Goal: Task Accomplishment & Management: Manage account settings

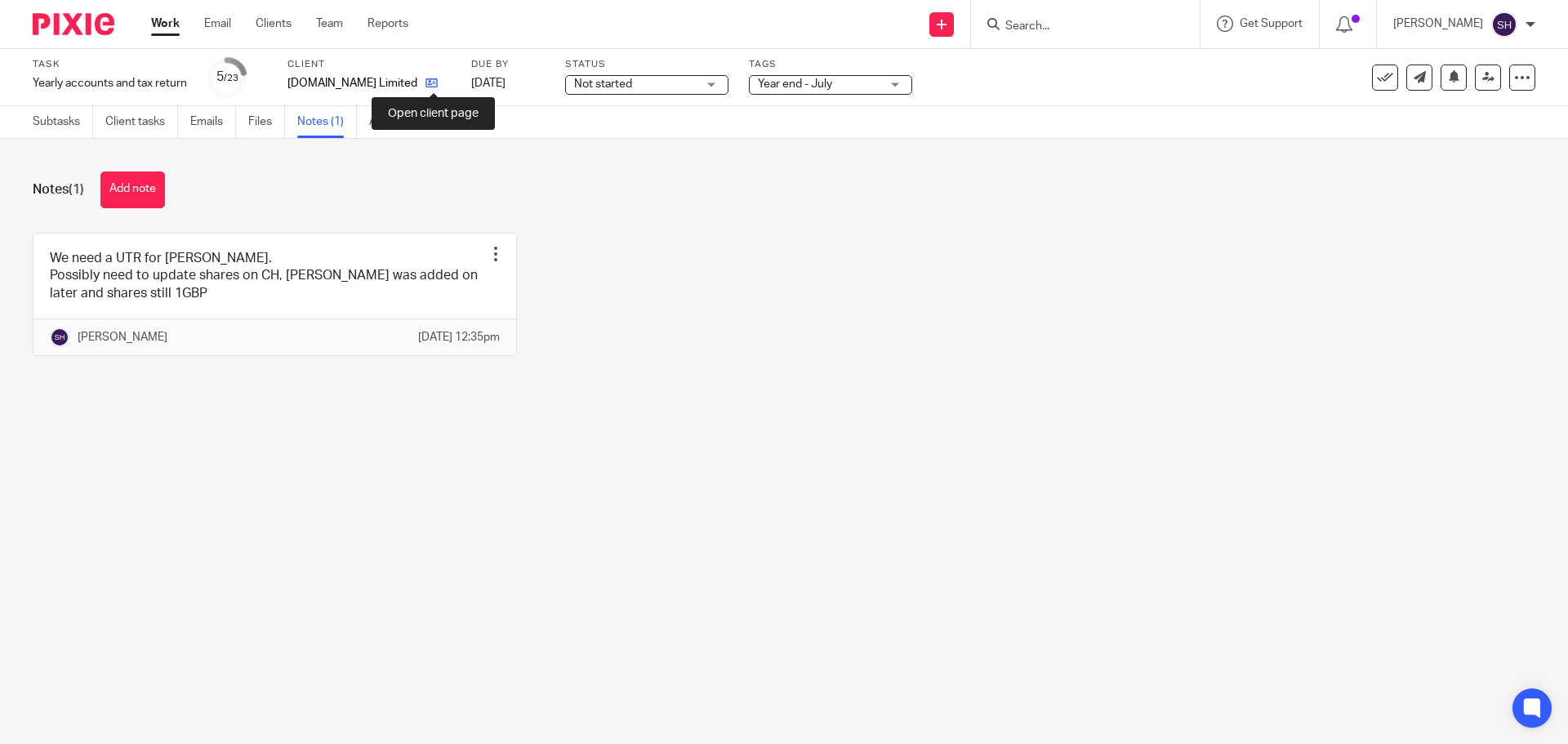
click at [433, 87] on icon at bounding box center [431, 83] width 12 height 12
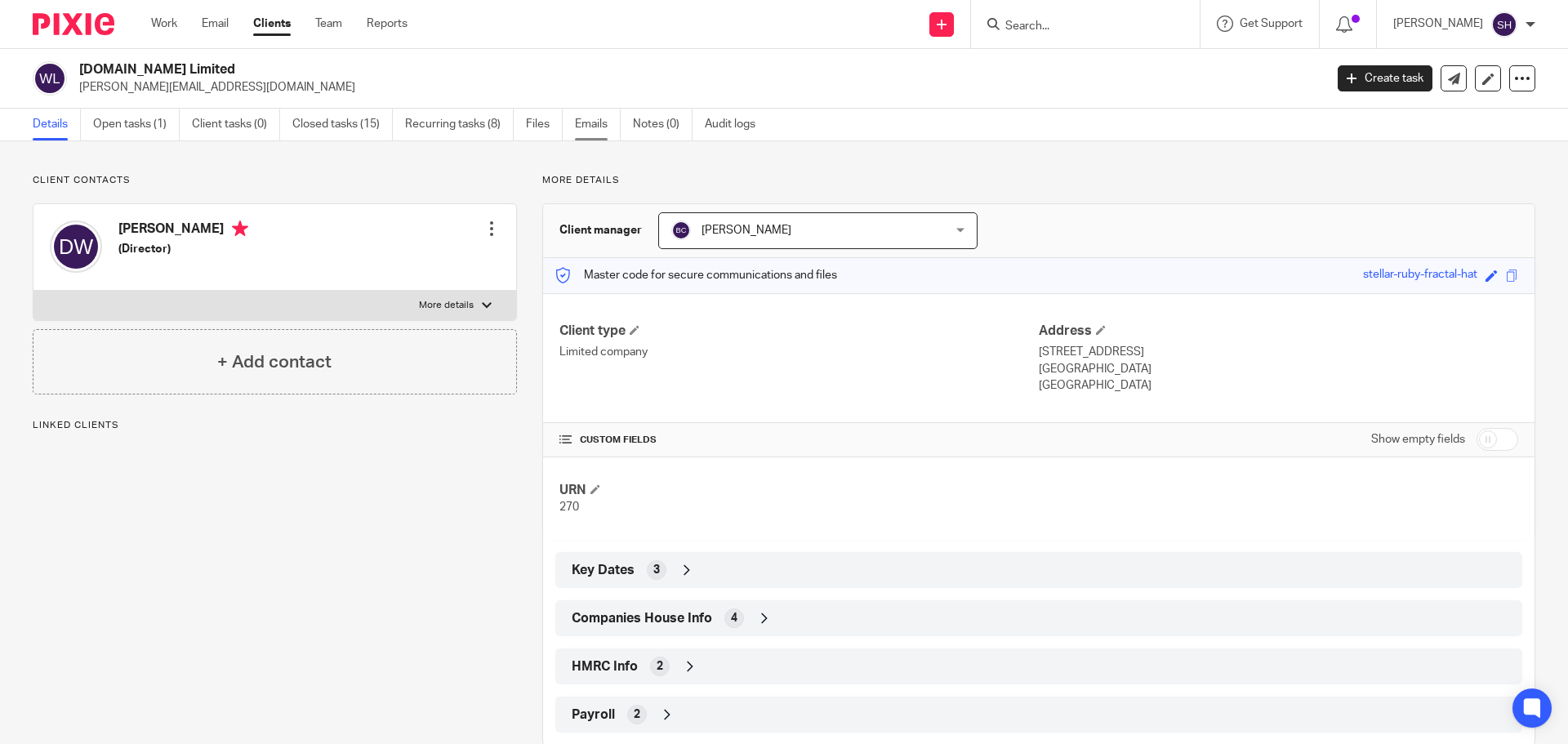
click at [605, 121] on link "Emails" at bounding box center [598, 124] width 45 height 32
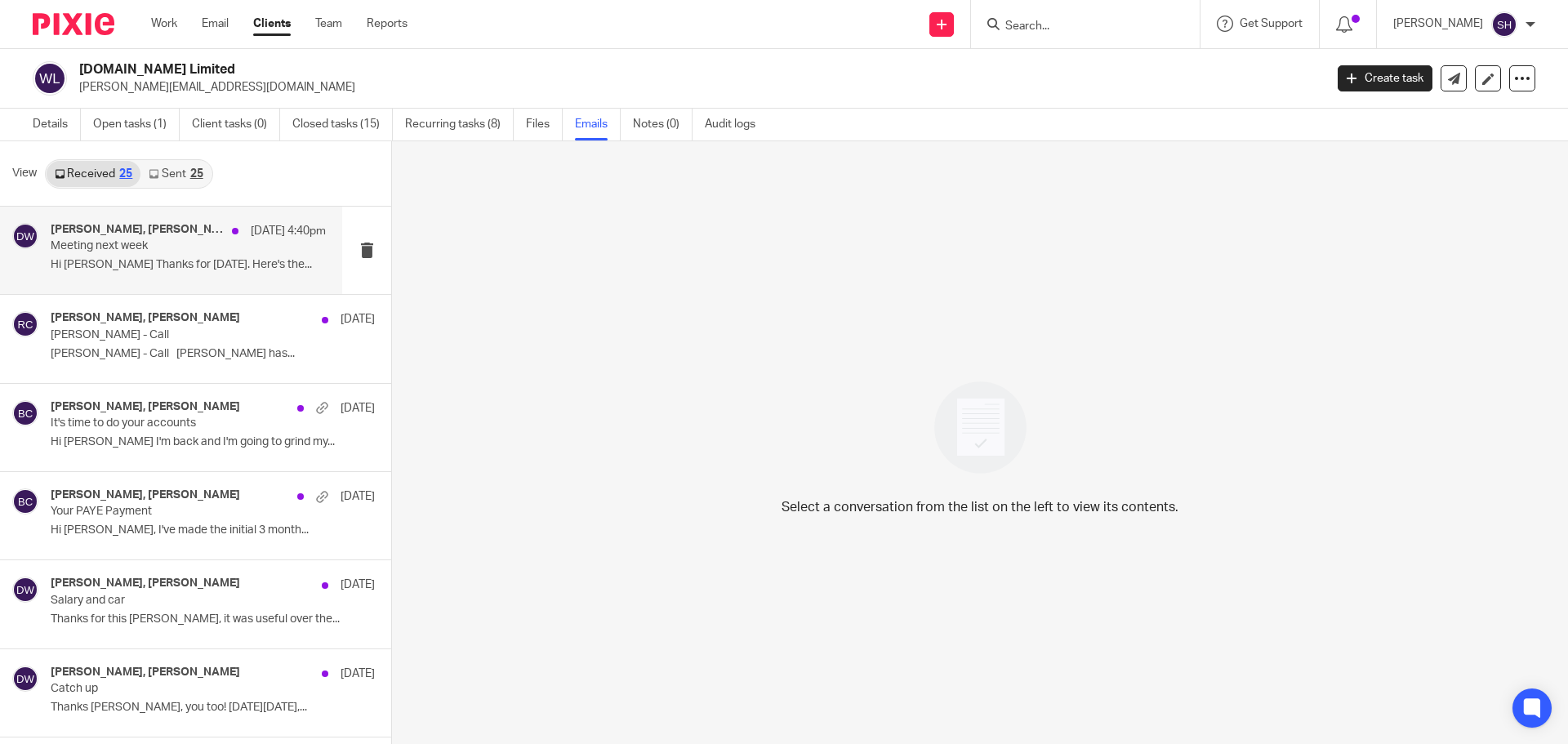
click at [173, 270] on p "Hi [PERSON_NAME] Thanks for [DATE]. Here's the..." at bounding box center [187, 265] width 275 height 14
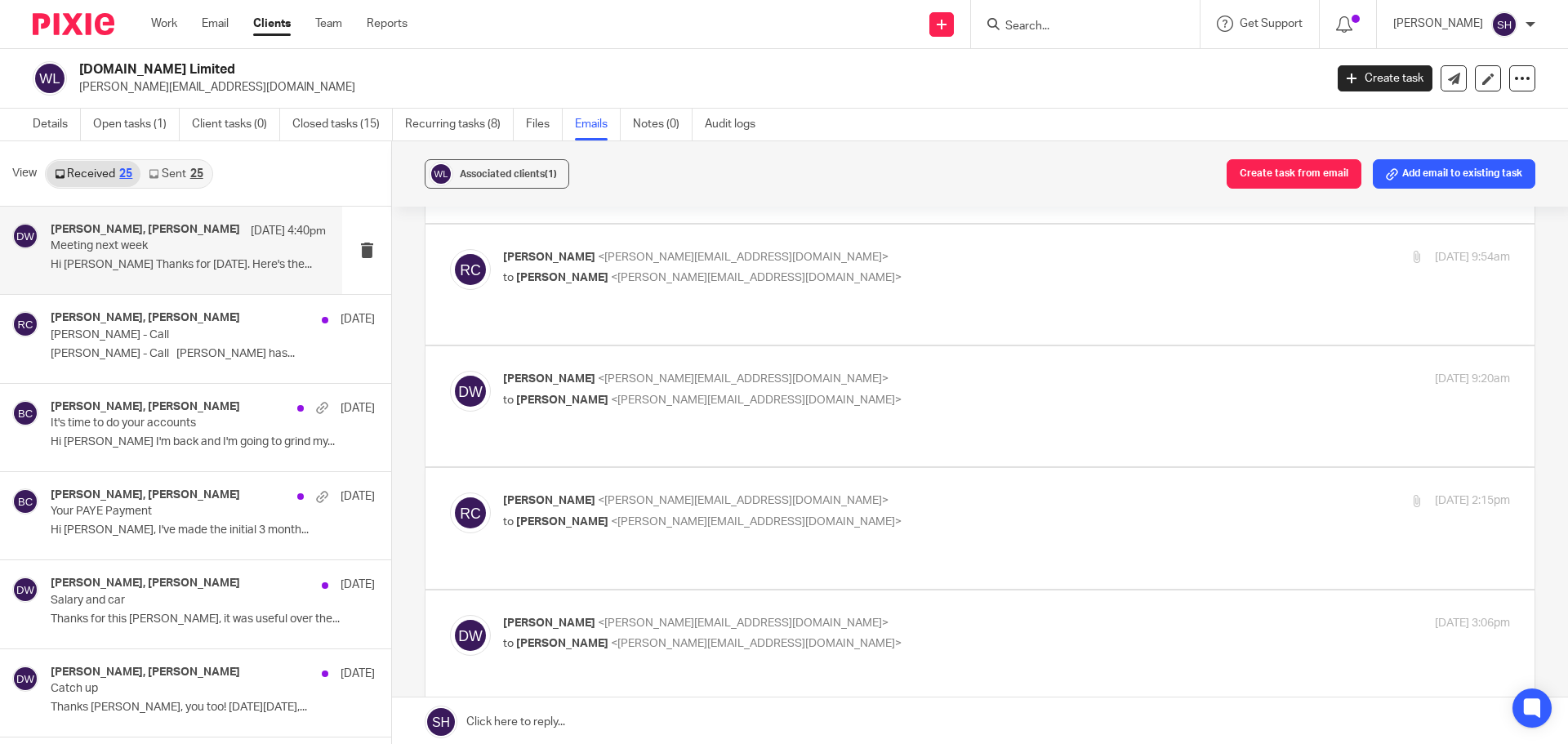
scroll to position [327, 0]
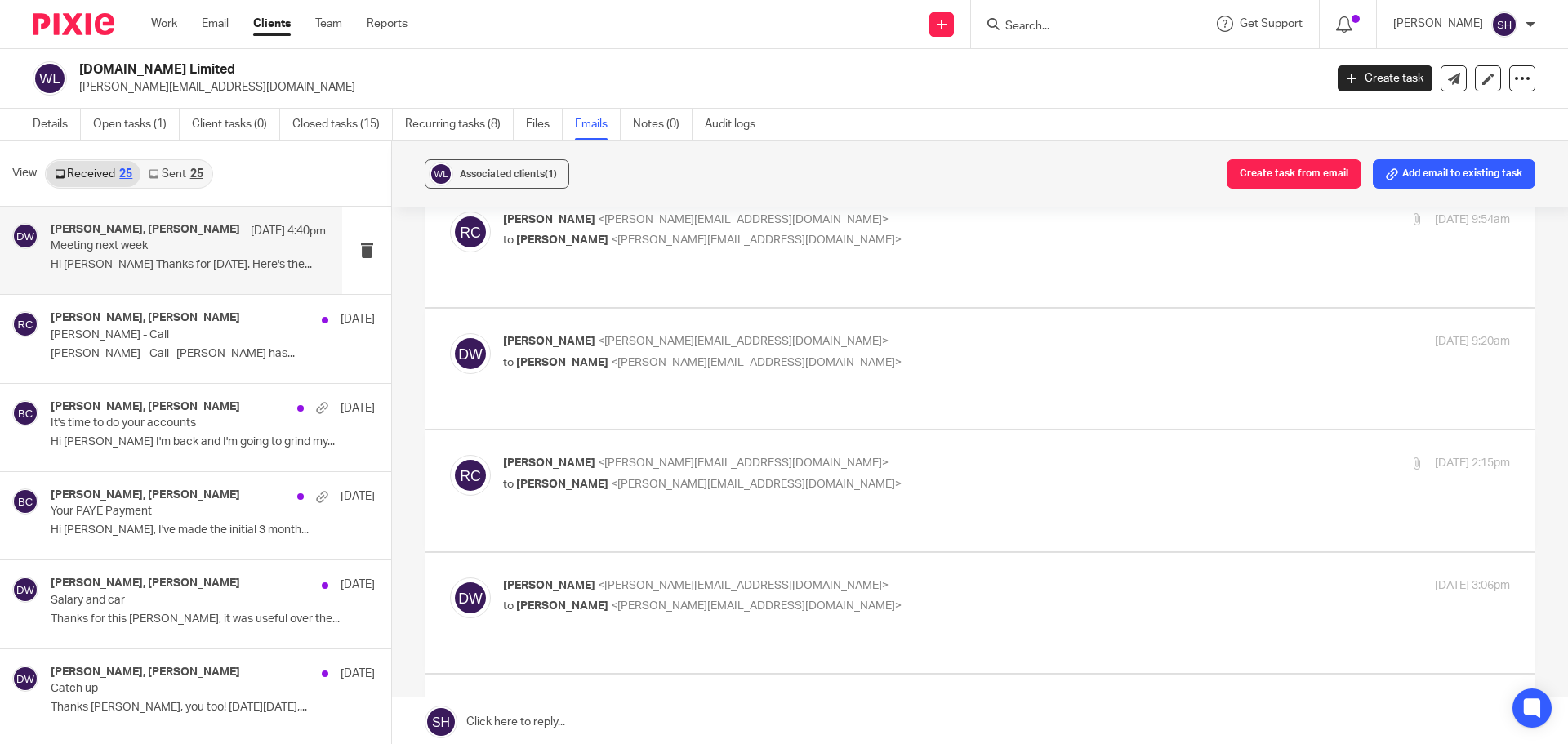
click at [850, 577] on p "Duncan Worth <duncan.worth@gmail.com>" at bounding box center [839, 585] width 671 height 17
checkbox input "true"
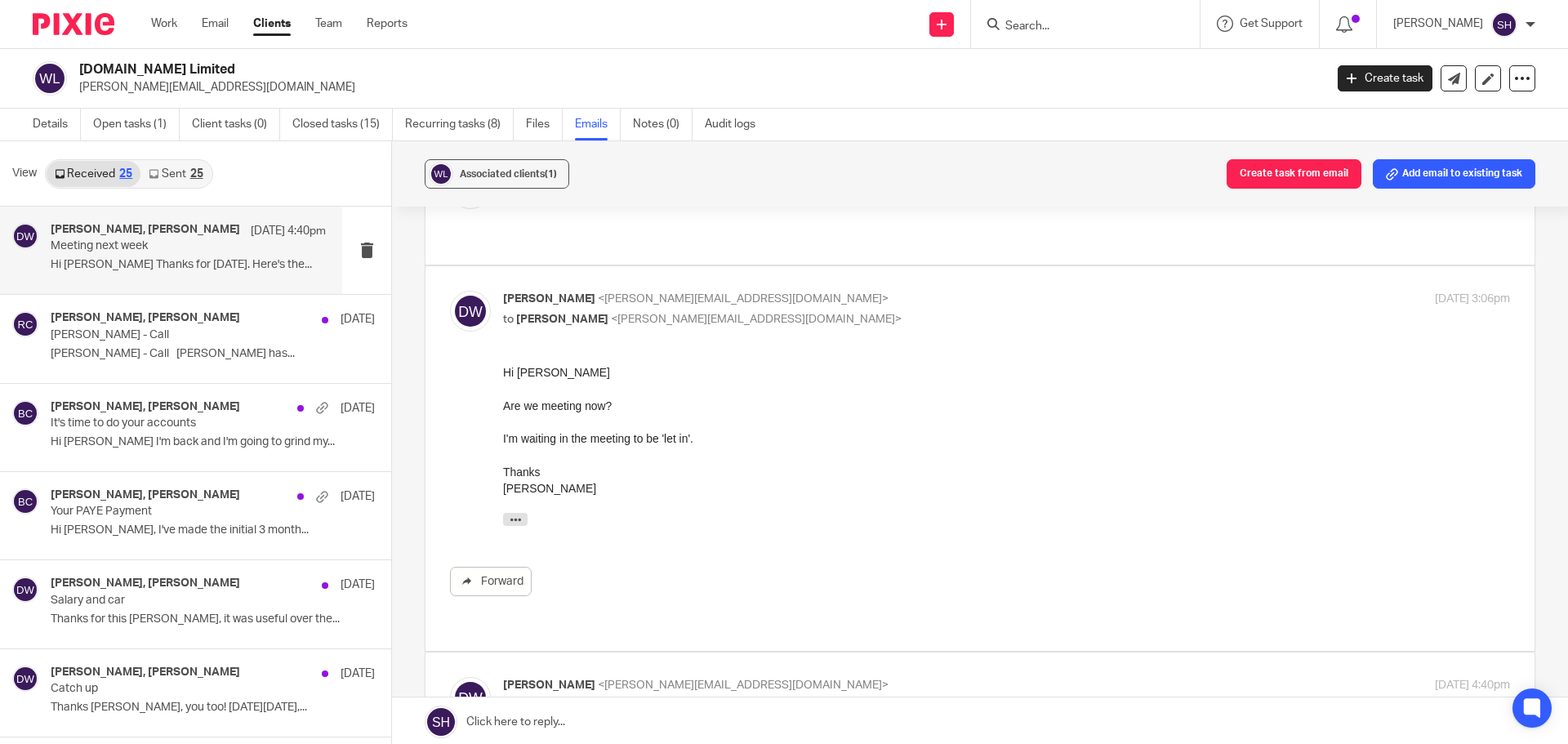
scroll to position [653, 0]
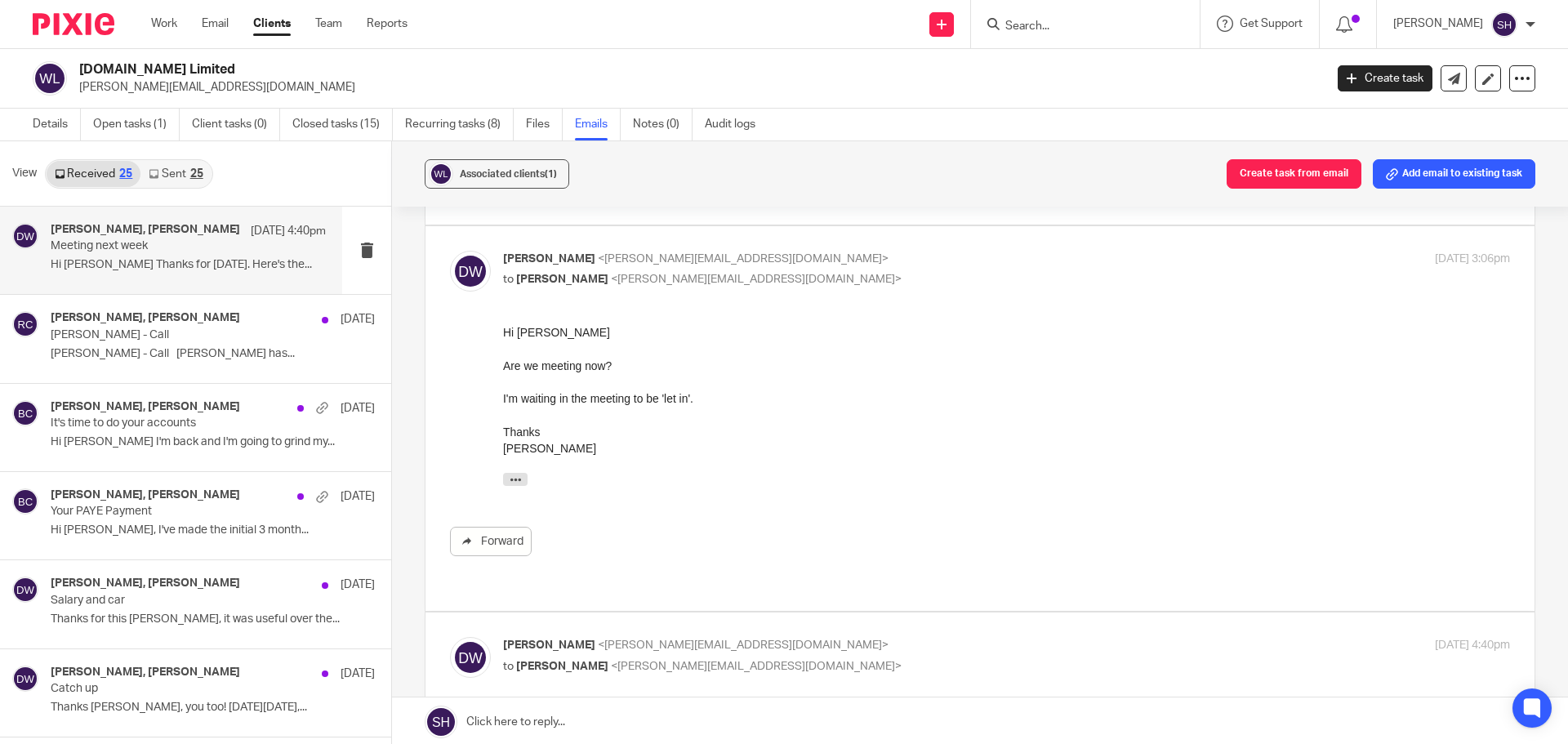
click at [842, 637] on p "Duncan Worth <duncan.worth@gmail.com>" at bounding box center [839, 645] width 671 height 17
checkbox input "true"
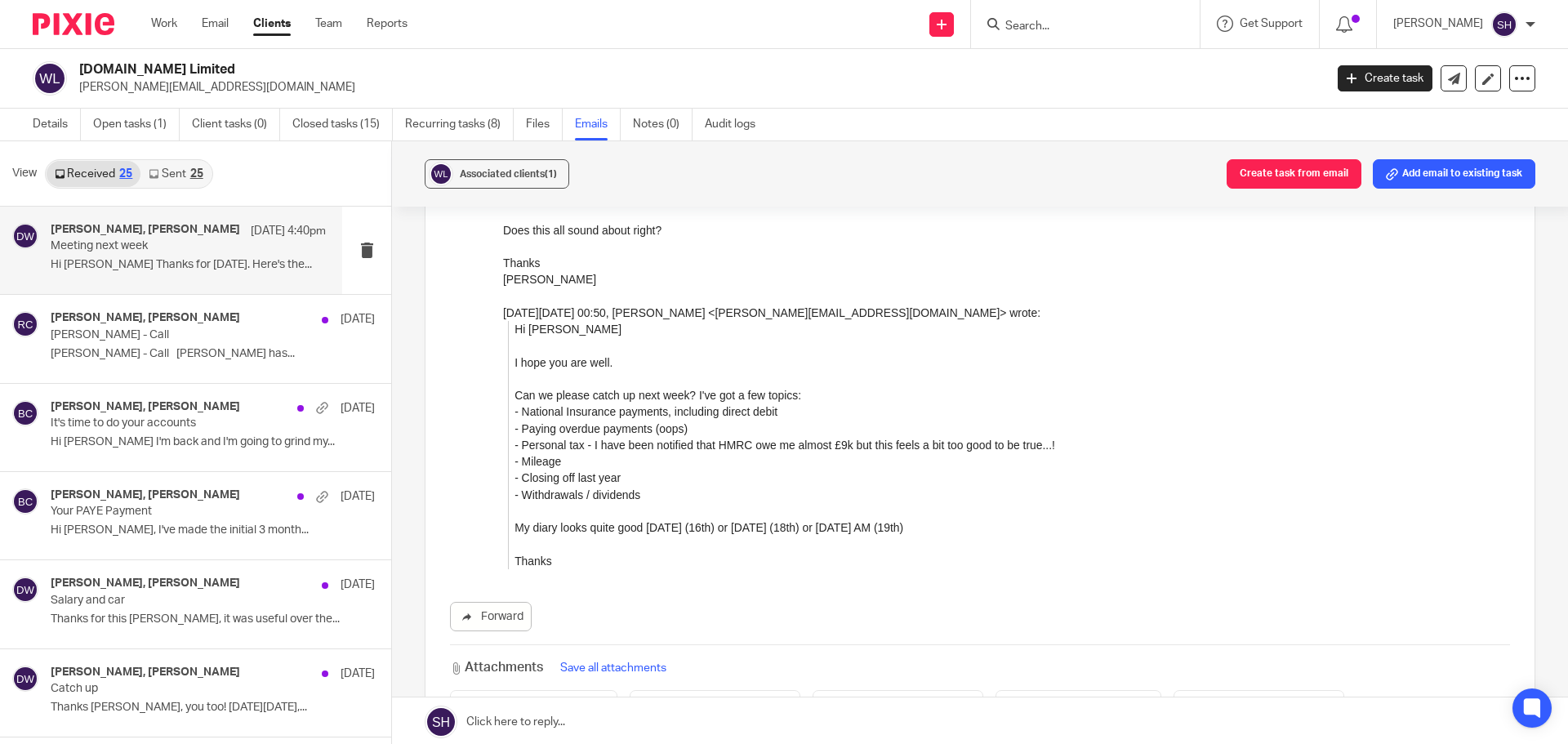
scroll to position [2427, 0]
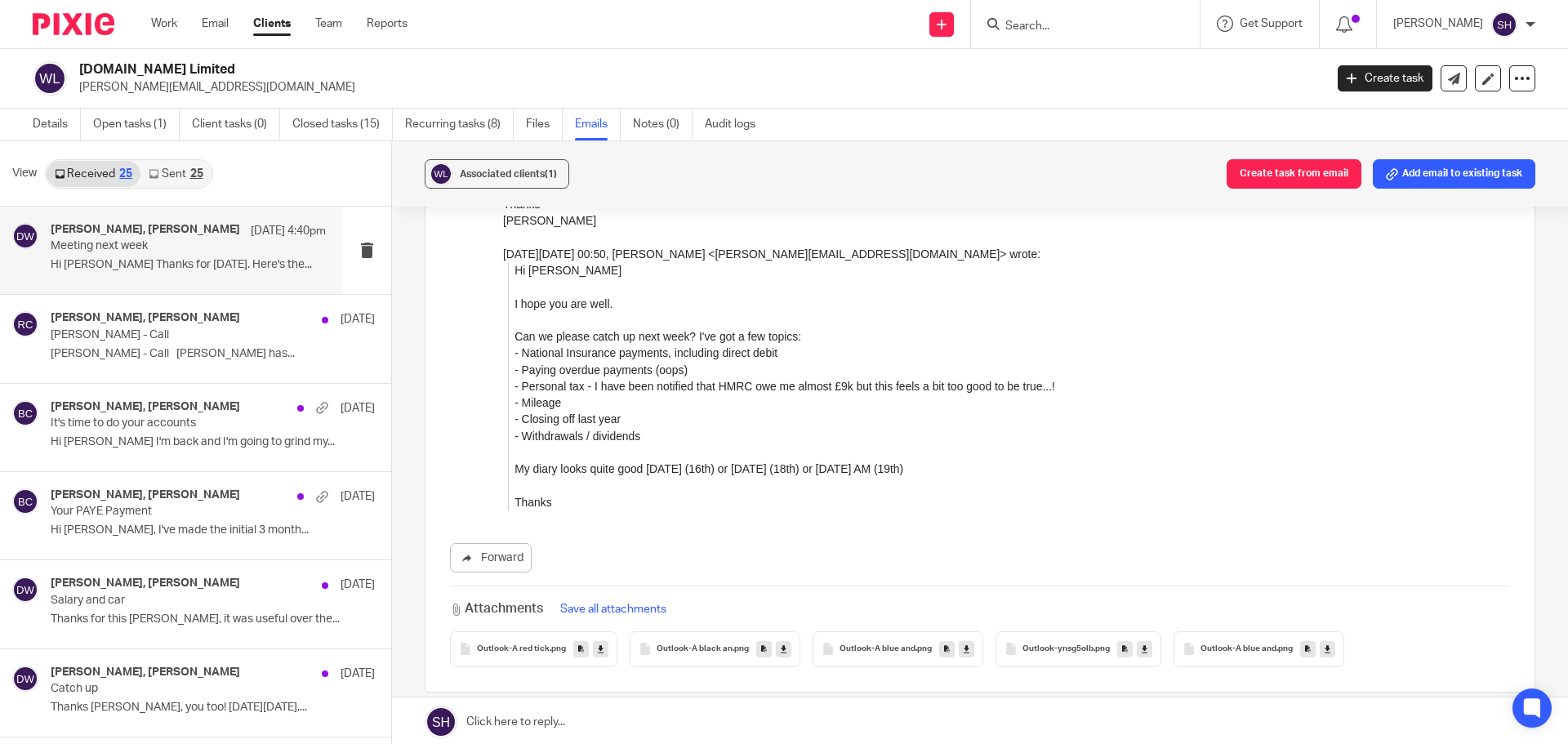
click at [187, 174] on link "Sent 25" at bounding box center [175, 174] width 70 height 26
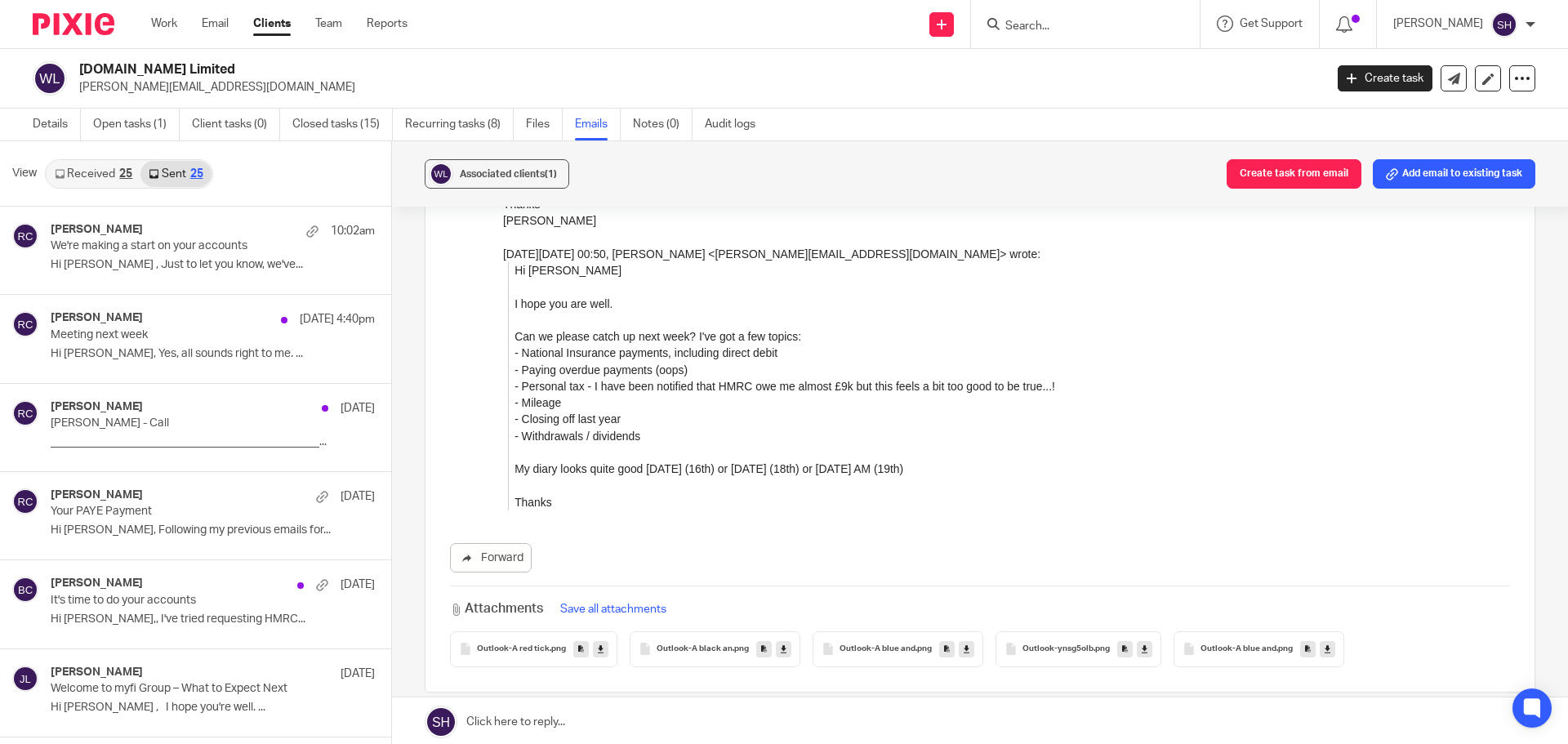
scroll to position [2, 0]
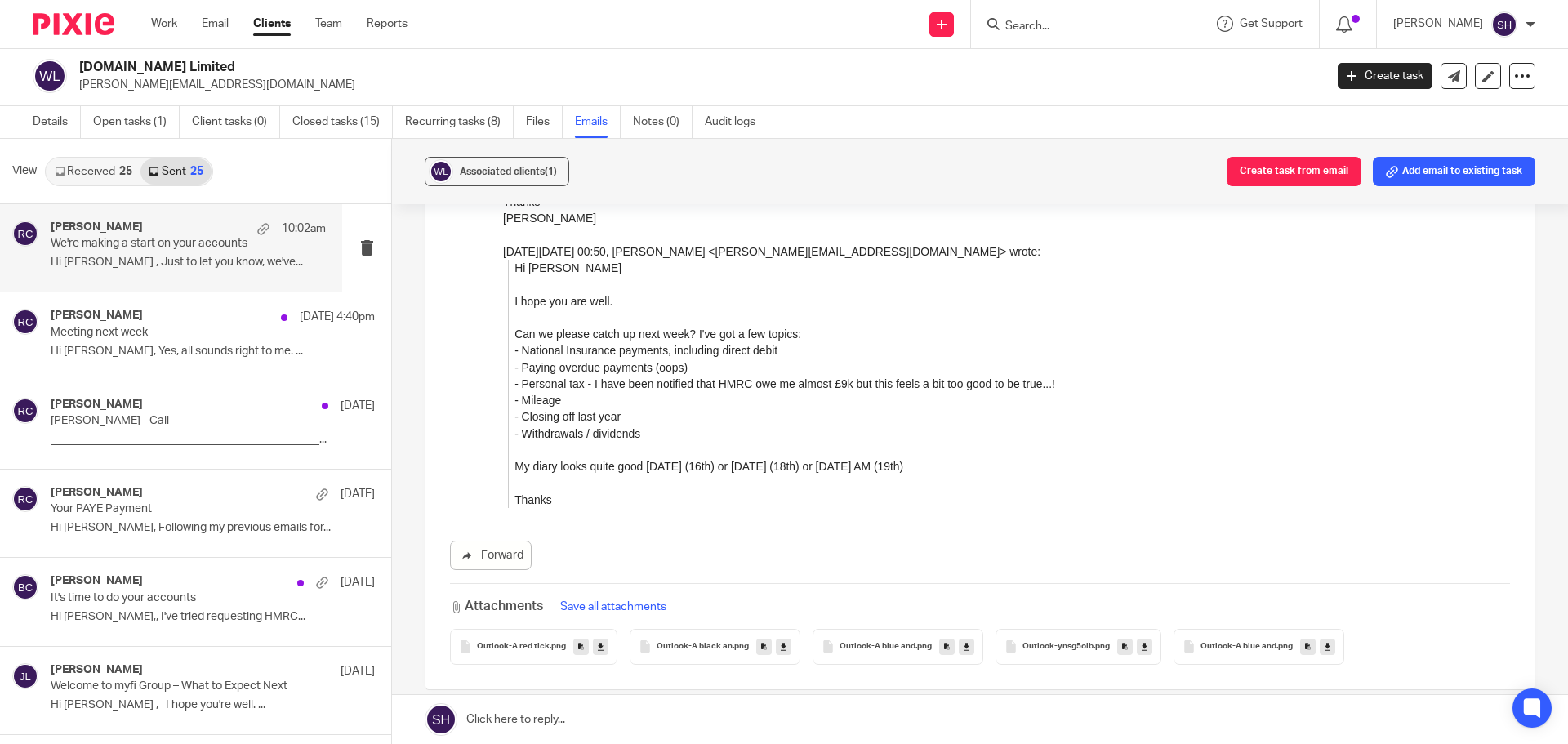
click at [149, 282] on div "Rebecca Cole 10:02am We're making a start on your accounts Hi Duncan , Just to …" at bounding box center [171, 248] width 342 height 88
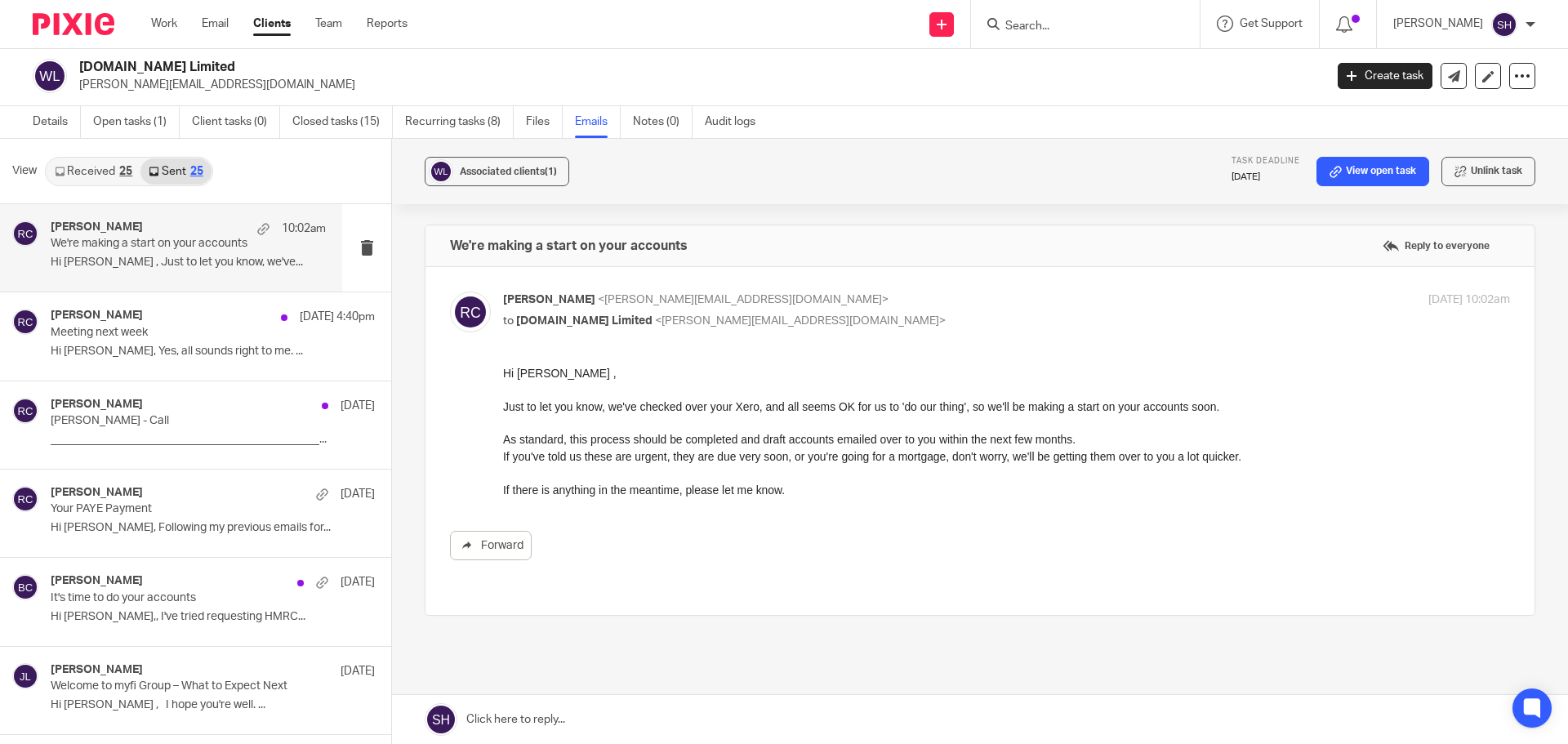
scroll to position [0, 0]
click at [46, 116] on link "Details" at bounding box center [56, 122] width 48 height 32
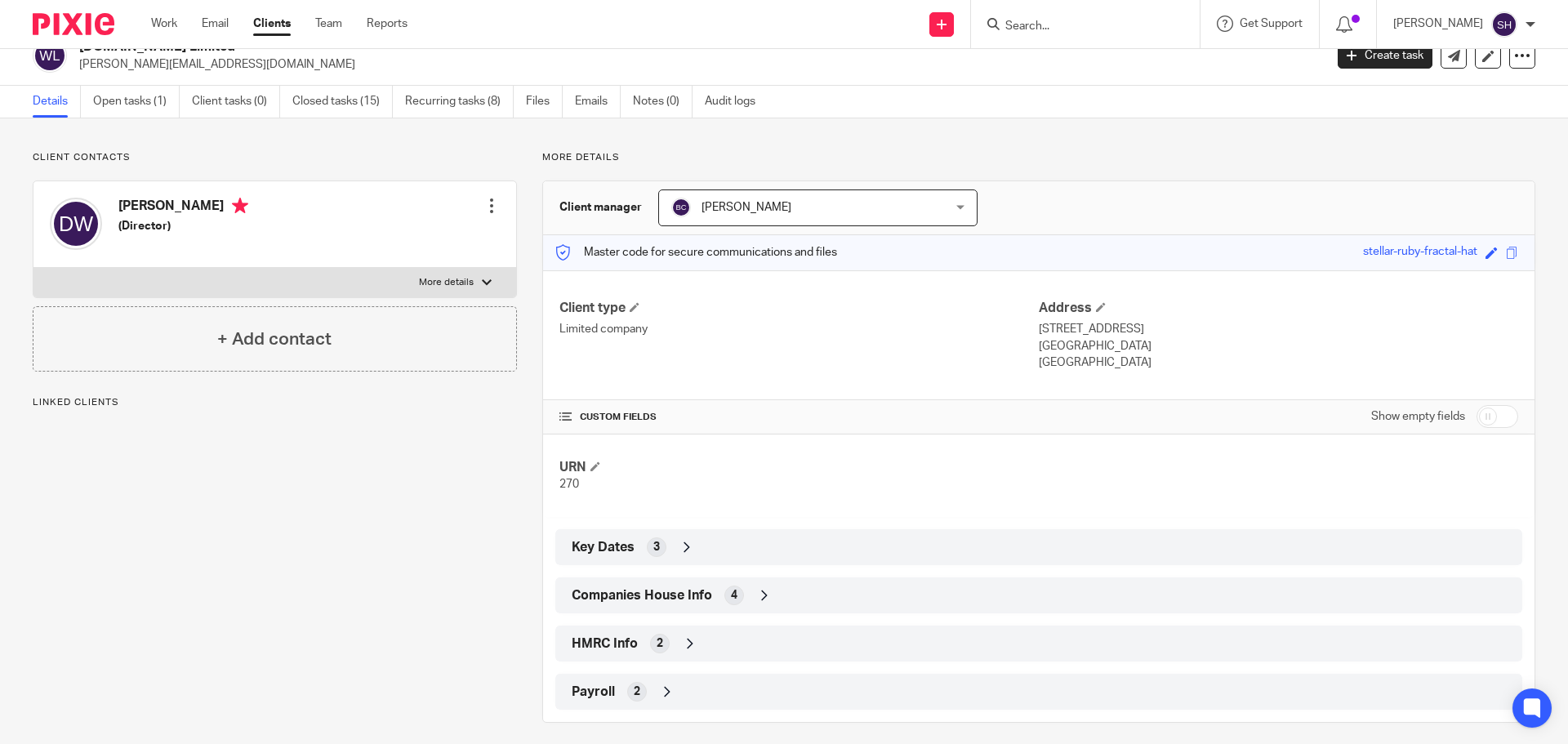
scroll to position [35, 0]
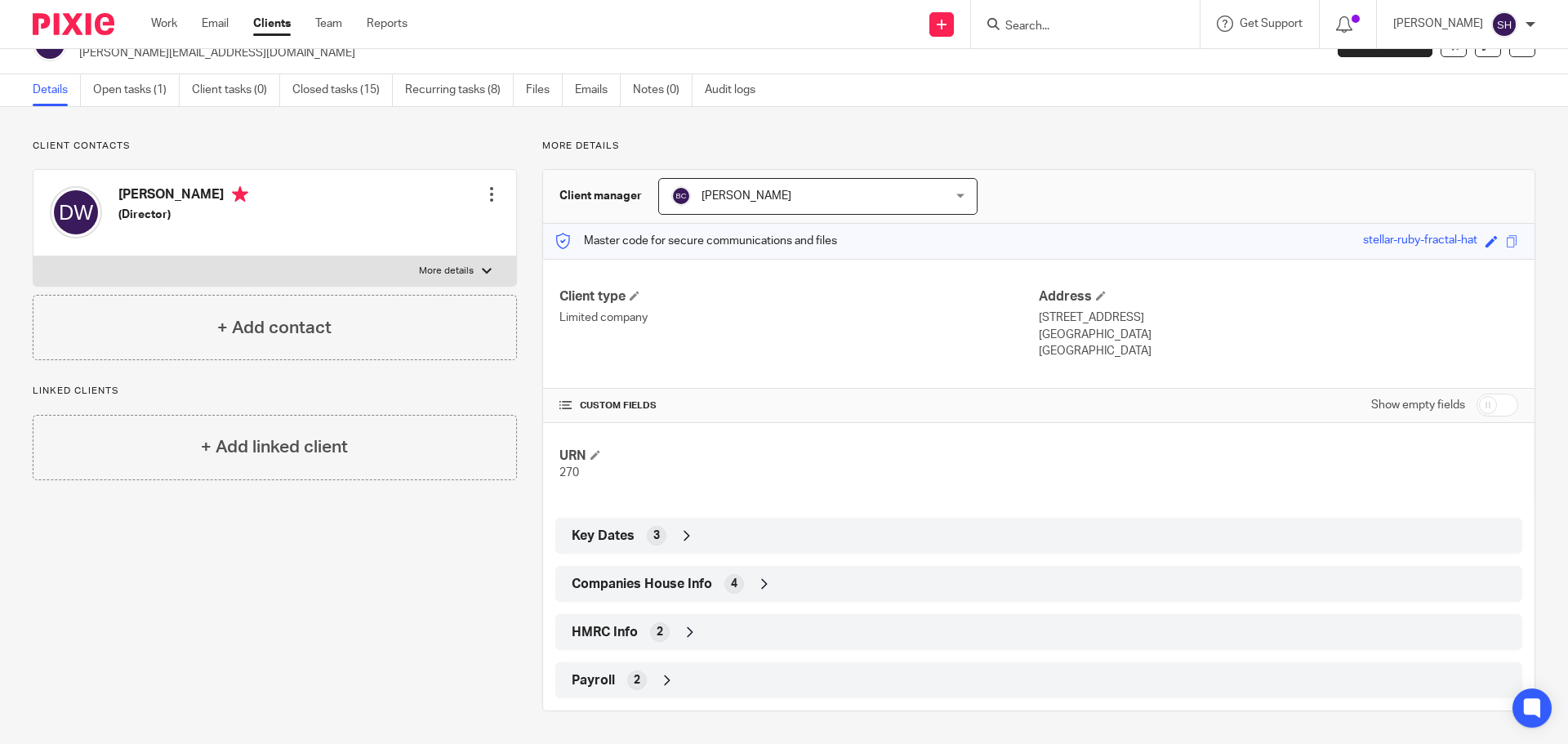
click at [698, 632] on div "HMRC Info 2" at bounding box center [1038, 632] width 942 height 28
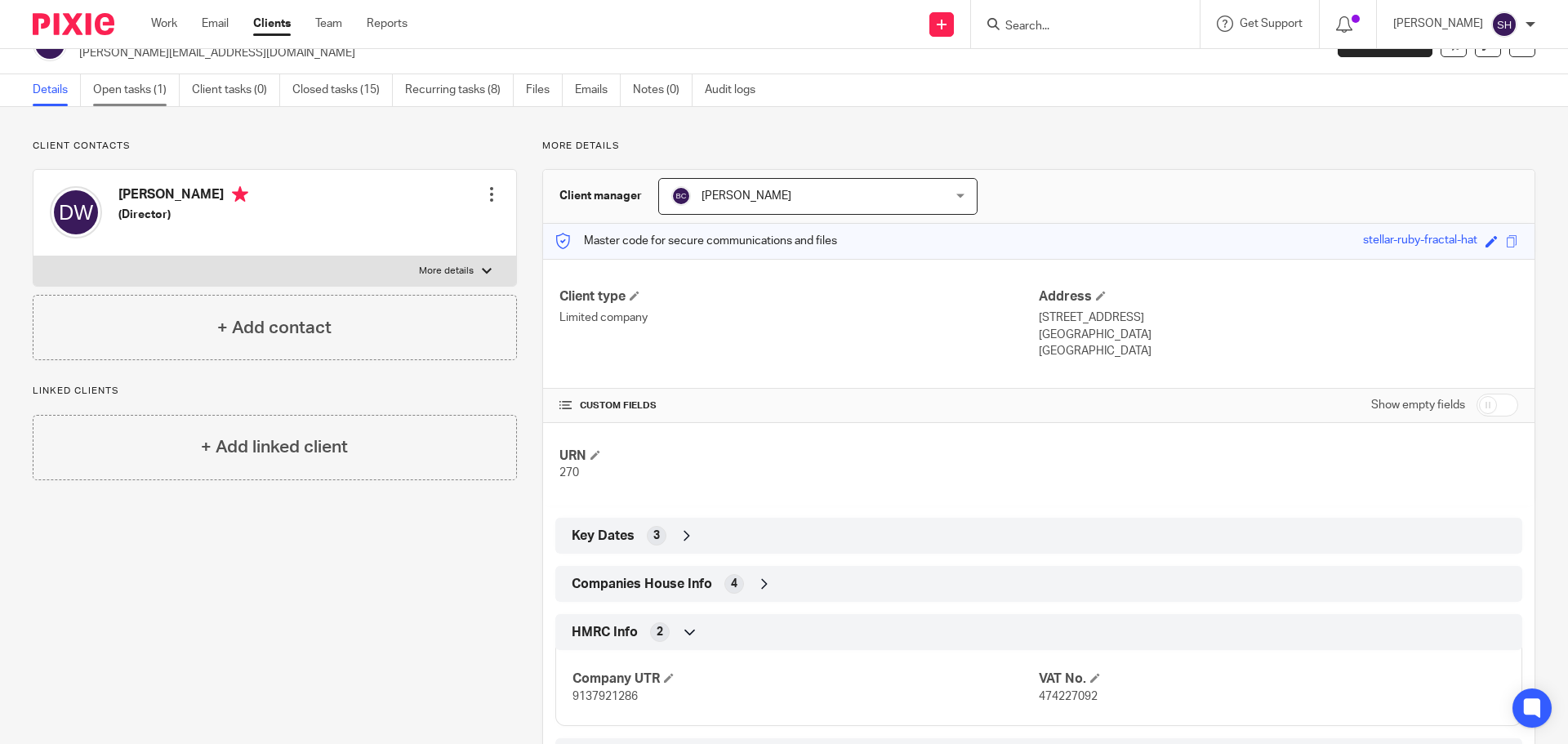
click at [149, 80] on link "Open tasks (1)" at bounding box center [136, 90] width 87 height 32
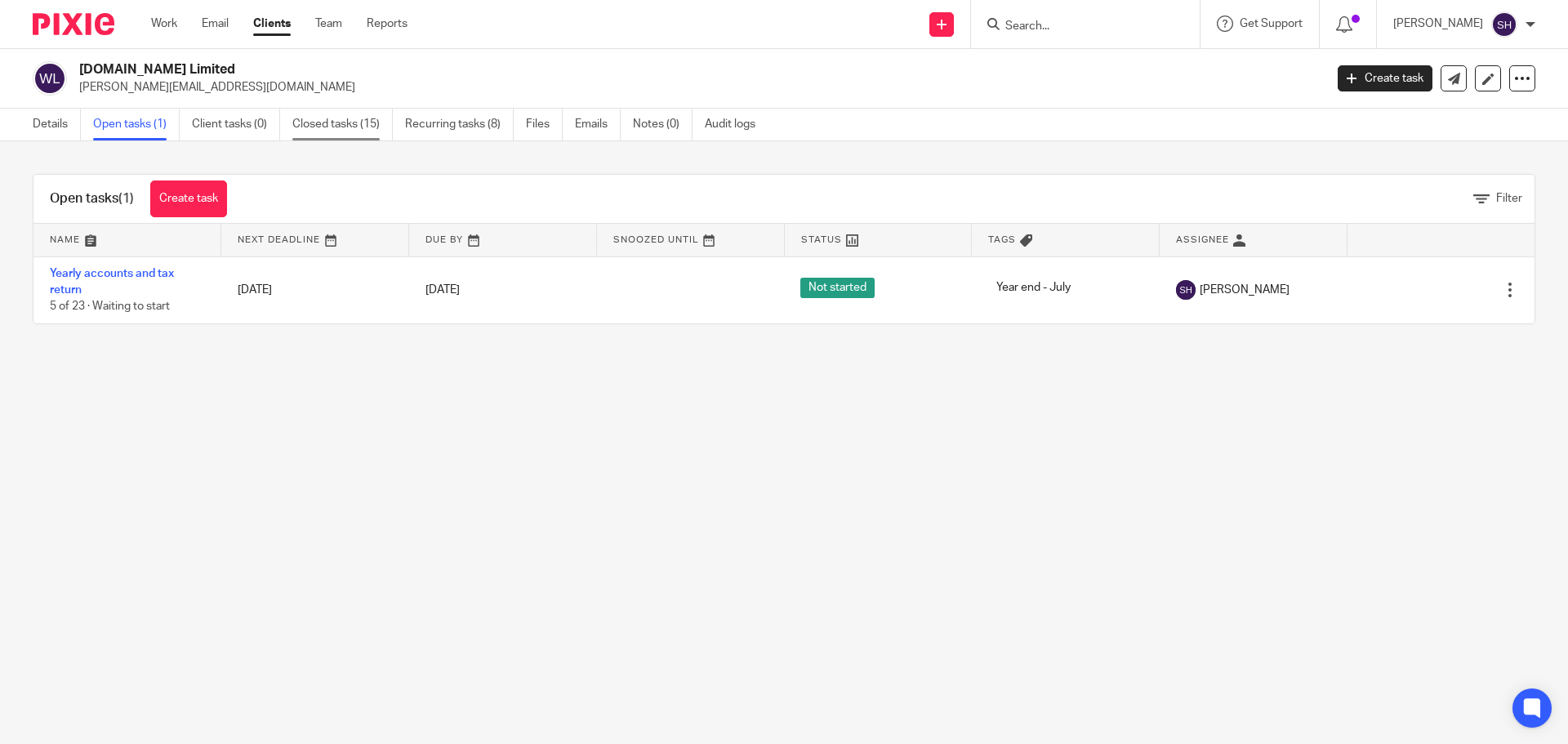
click at [325, 126] on link "Closed tasks (15)" at bounding box center [342, 124] width 101 height 32
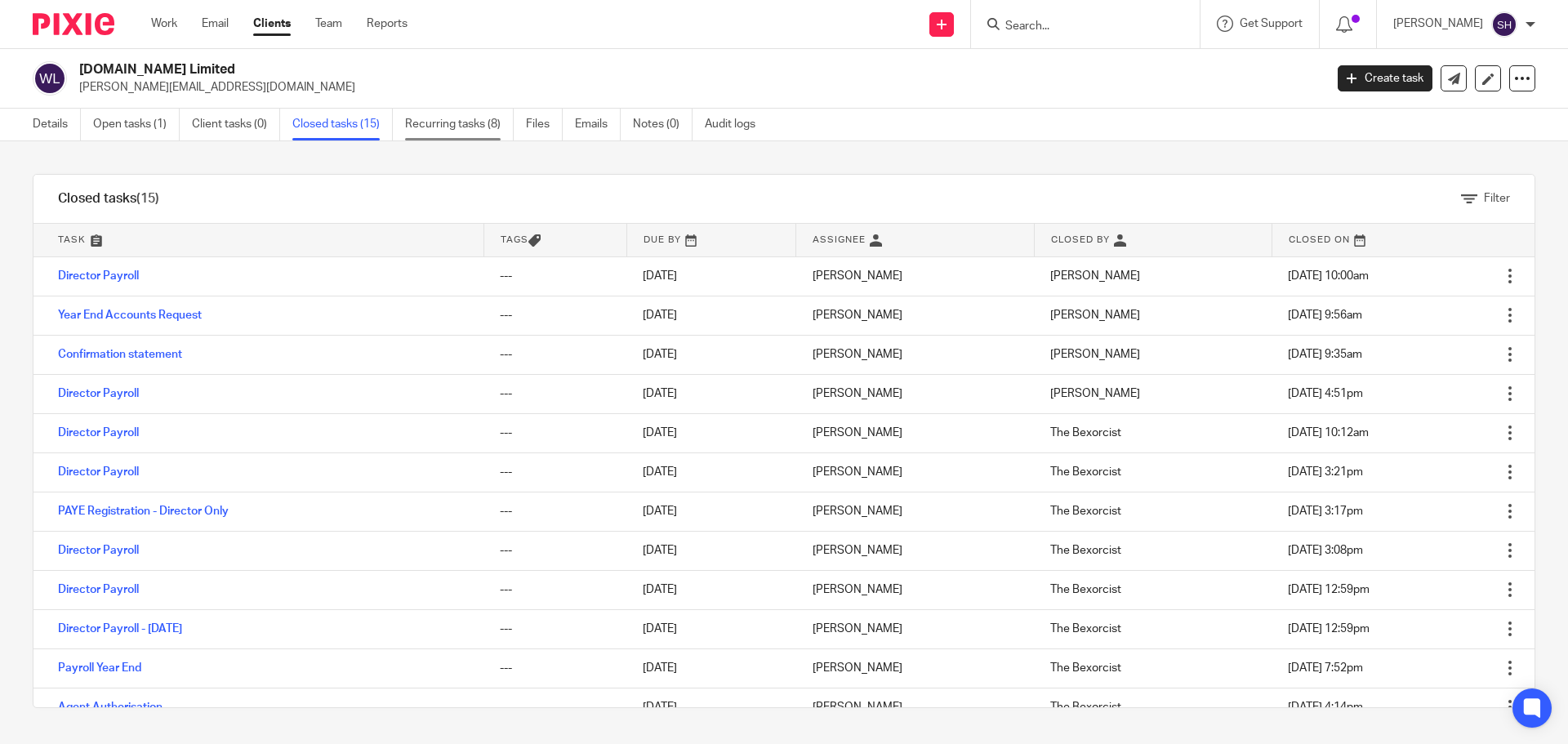
click at [444, 126] on link "Recurring tasks (8)" at bounding box center [460, 124] width 109 height 32
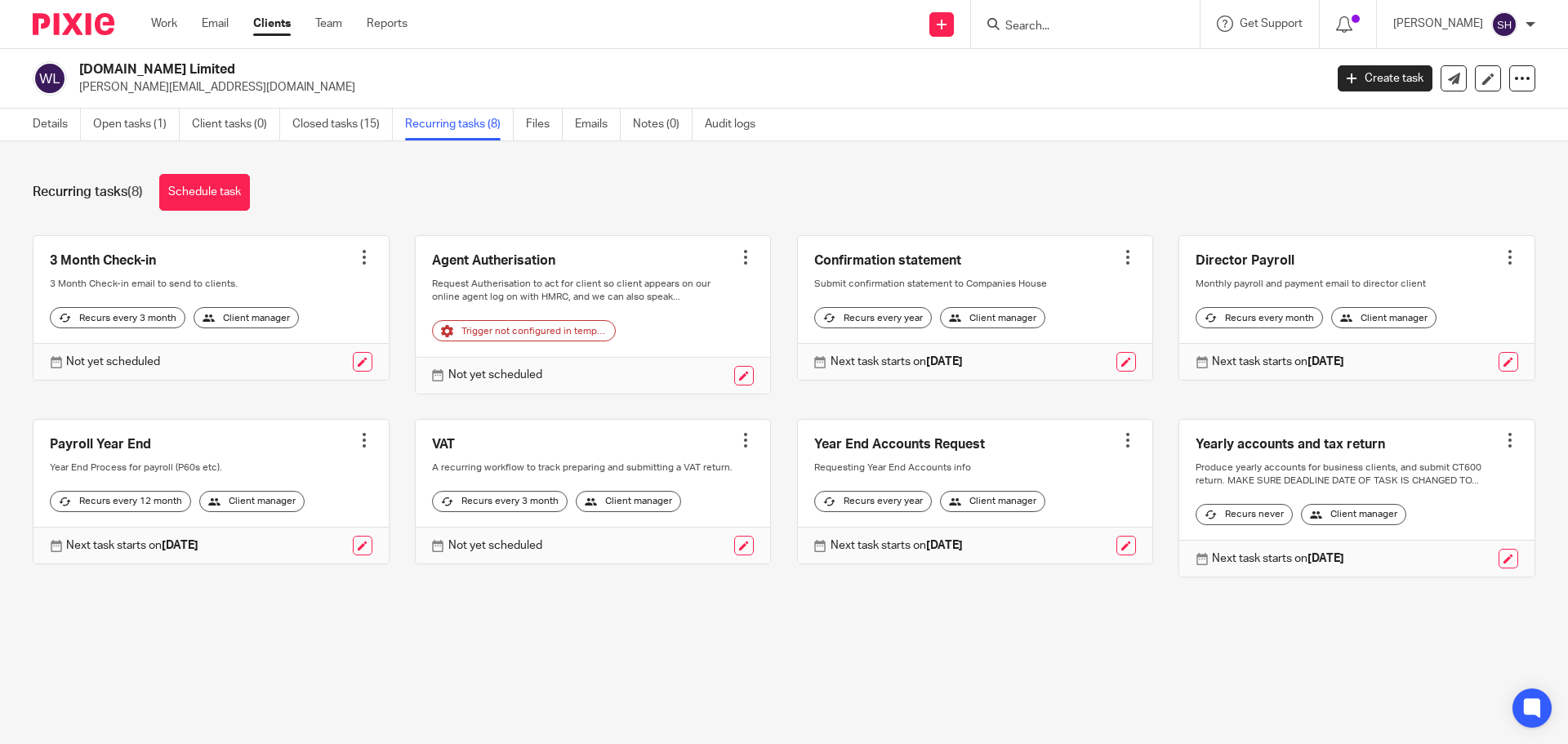
click at [537, 458] on link at bounding box center [593, 491] width 355 height 145
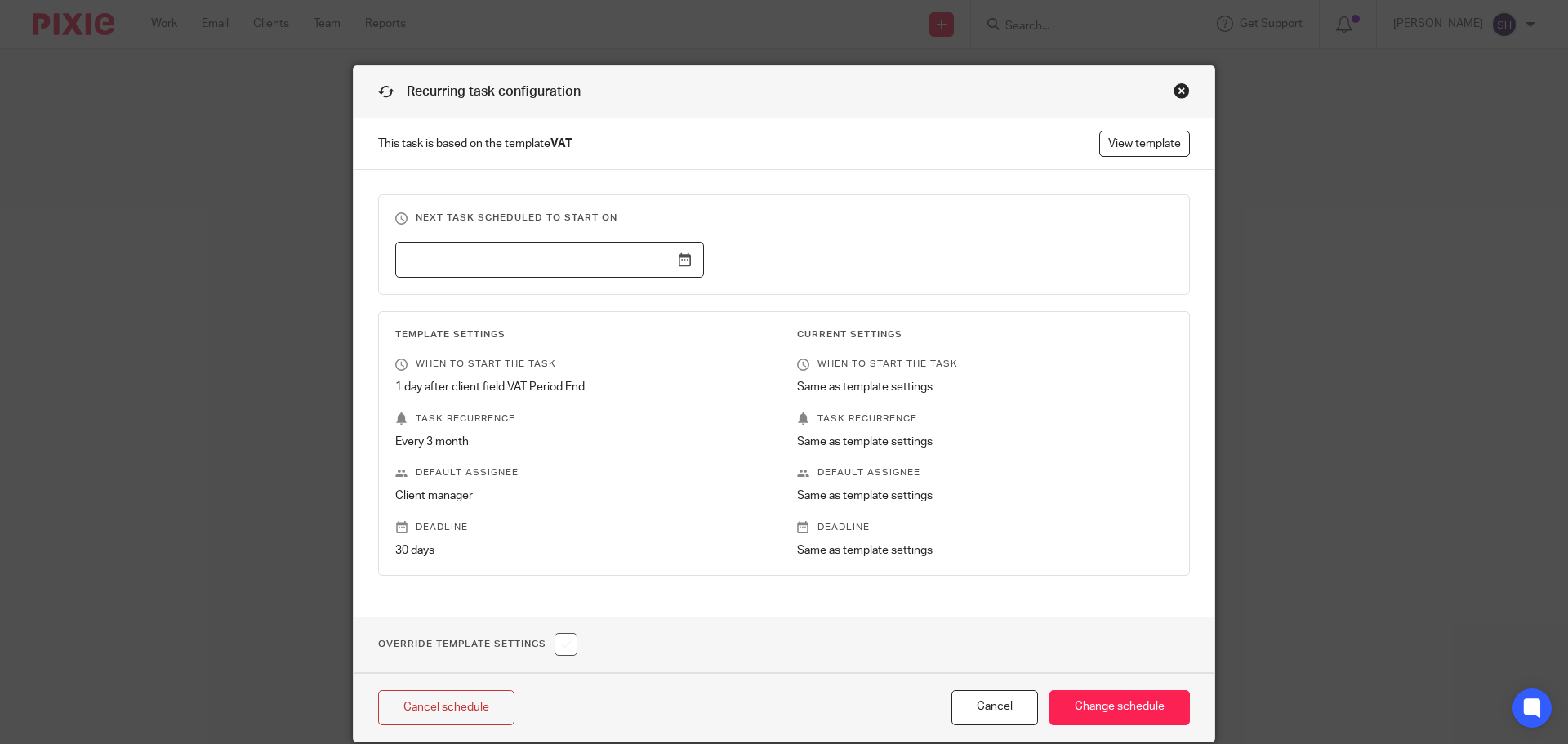
click at [1173, 88] on div "Close this dialog window" at bounding box center [1181, 91] width 17 height 17
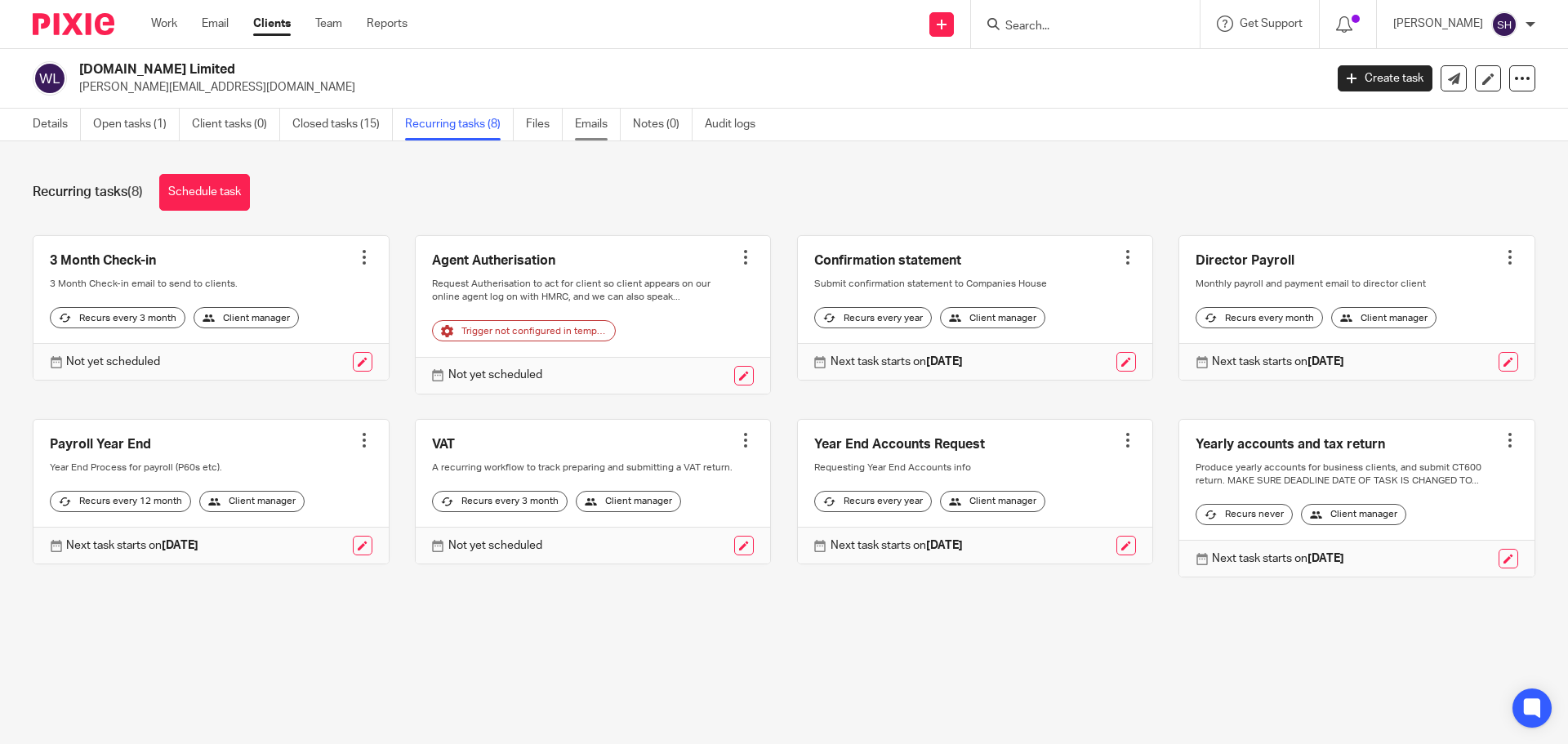
click at [585, 126] on link "Emails" at bounding box center [598, 124] width 45 height 32
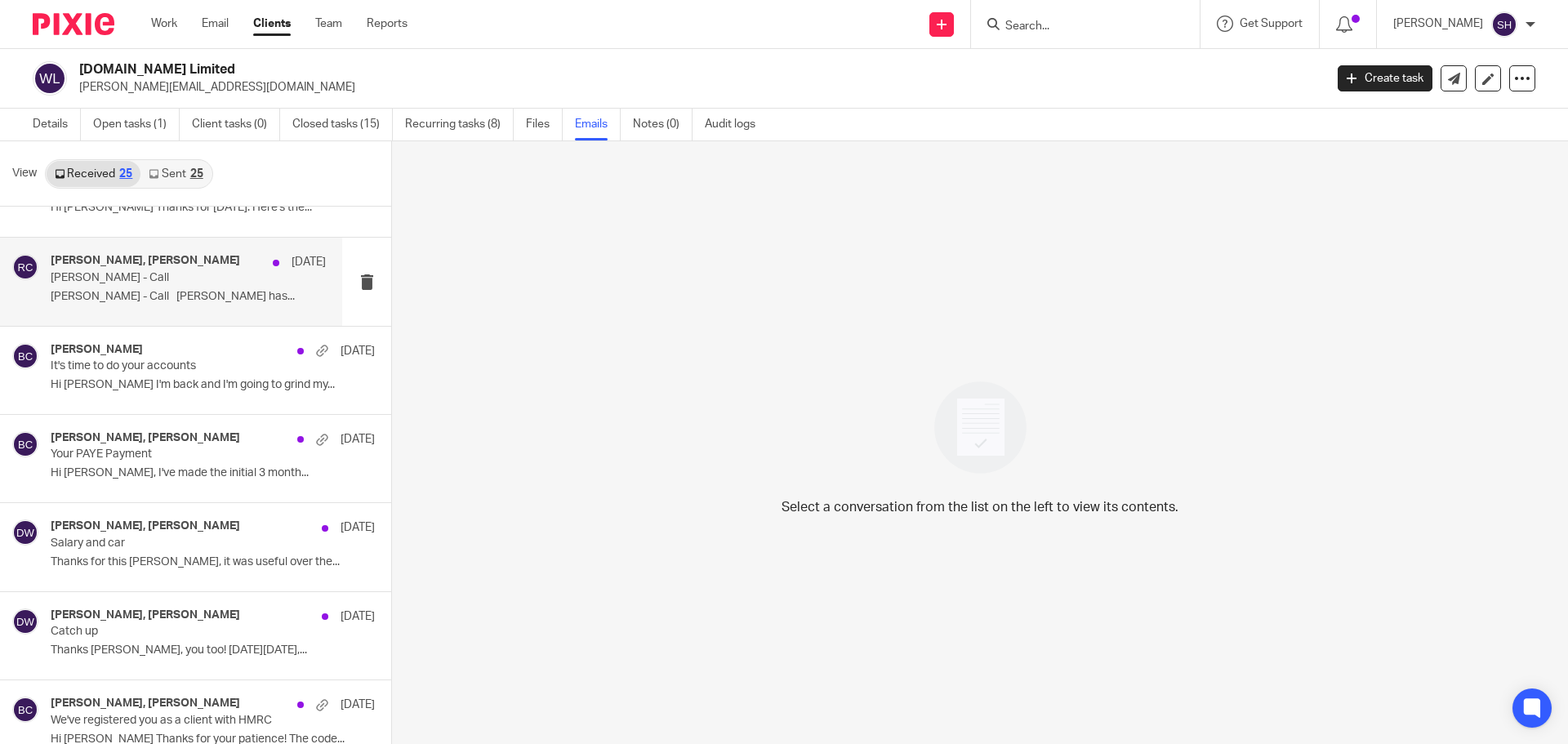
scroll to position [82, 0]
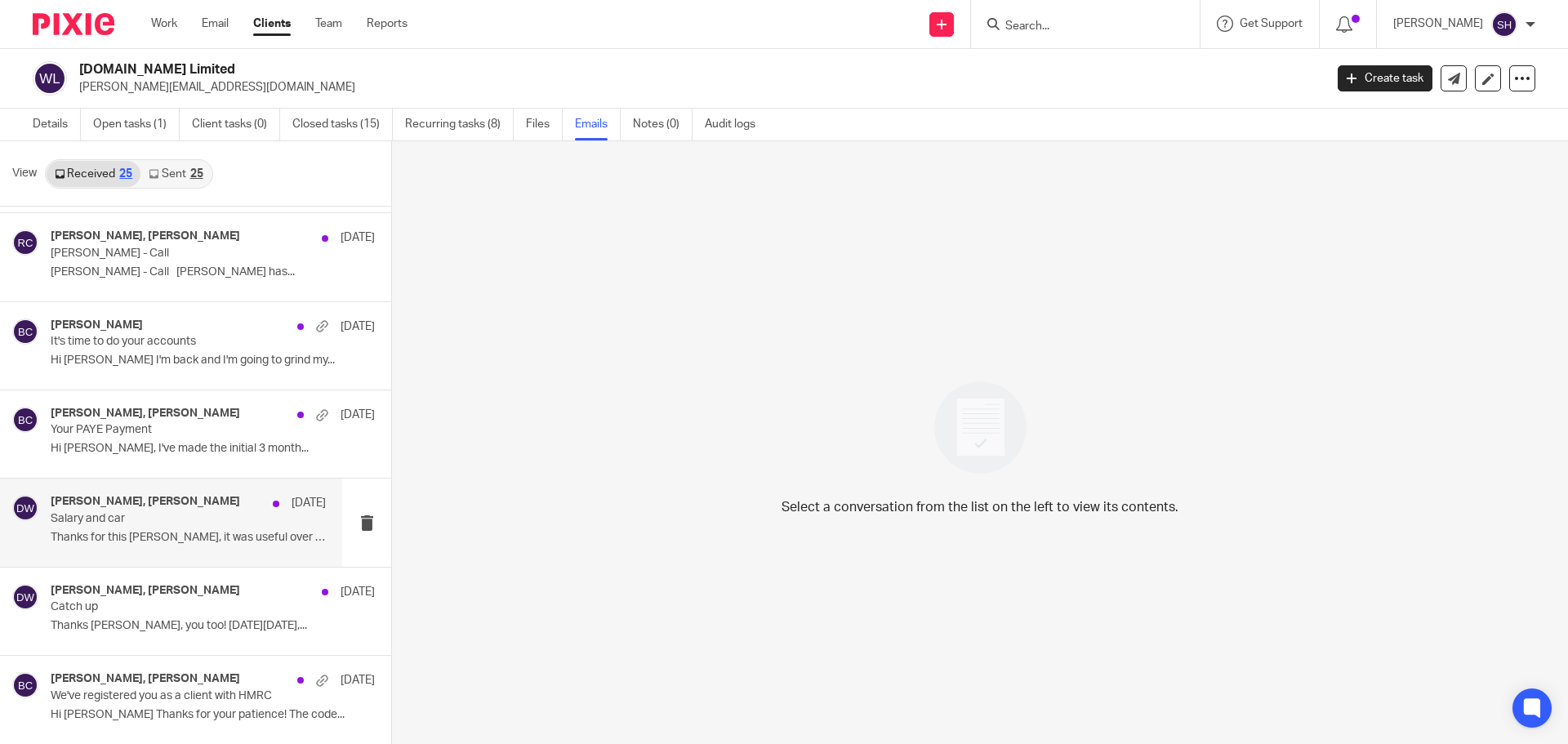
click at [161, 556] on div "Becky Cole, Duncan Worth 19 May Salary and car Thanks for this Becky, it was us…" at bounding box center [171, 522] width 342 height 88
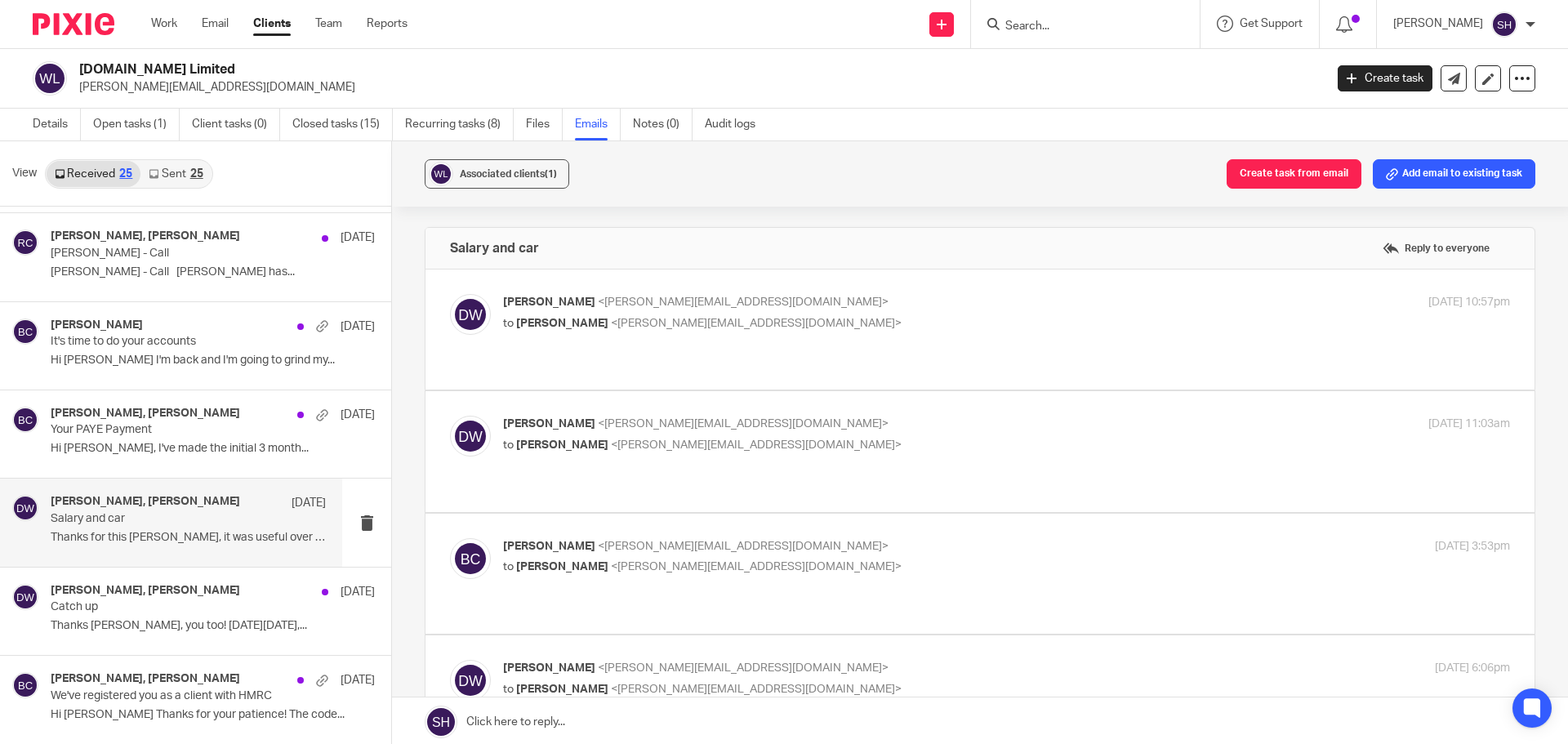
scroll to position [0, 0]
click at [772, 322] on p "to Becky Cole <becky@wearediverso.com>" at bounding box center [839, 324] width 671 height 17
checkbox input "true"
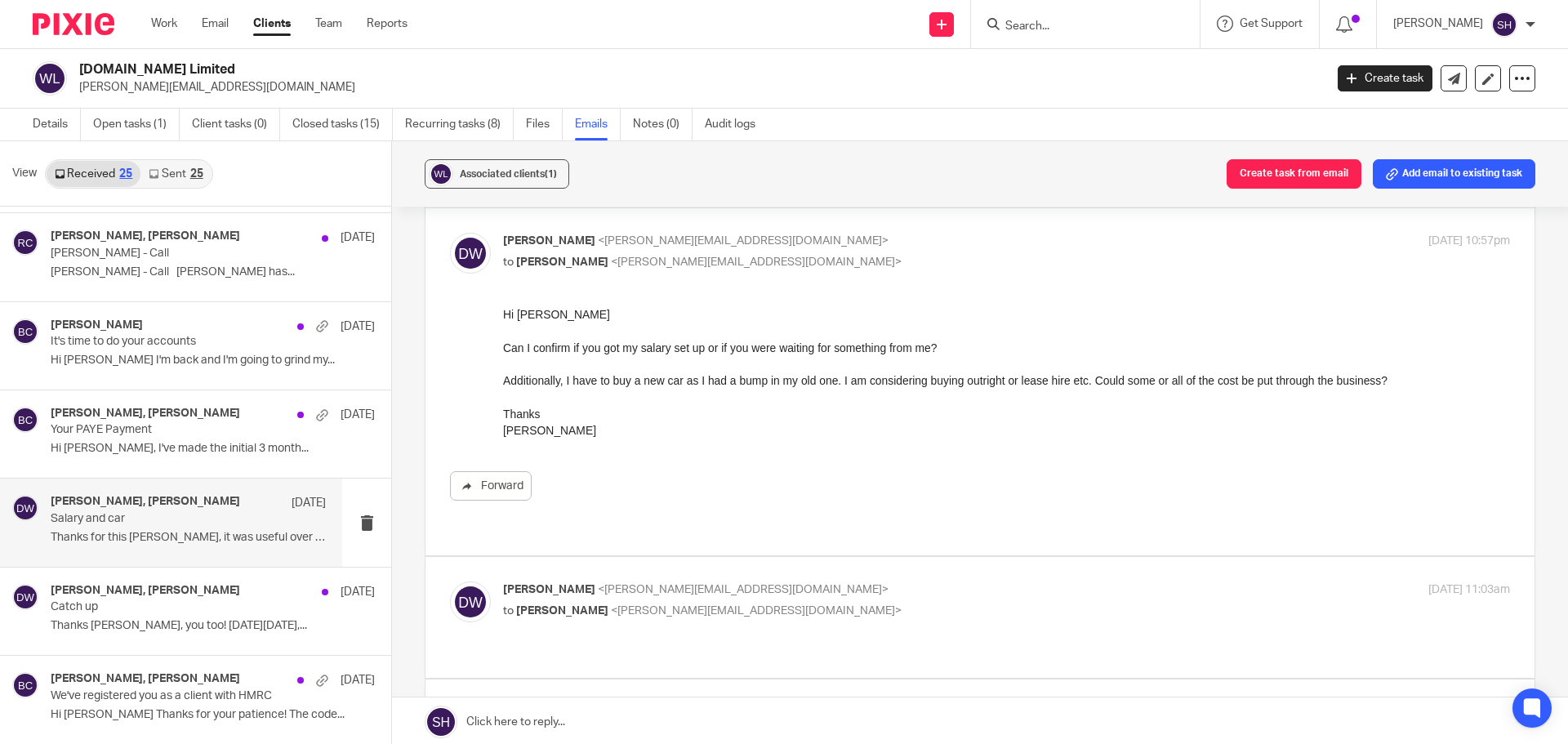
scroll to position [164, 0]
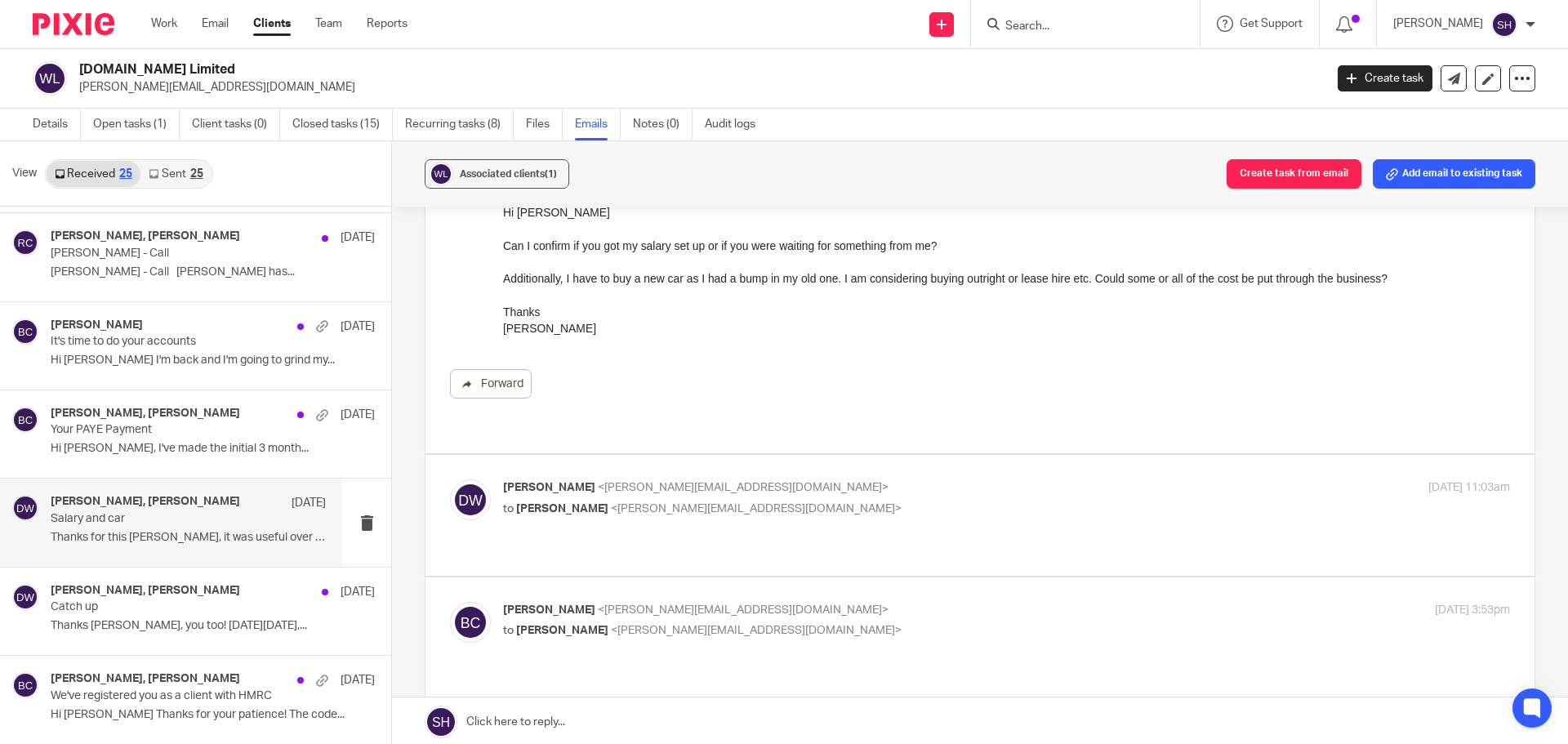
click at [948, 500] on p "to Becky Cole <becky@wearediverso.com>" at bounding box center [839, 508] width 671 height 17
checkbox input "true"
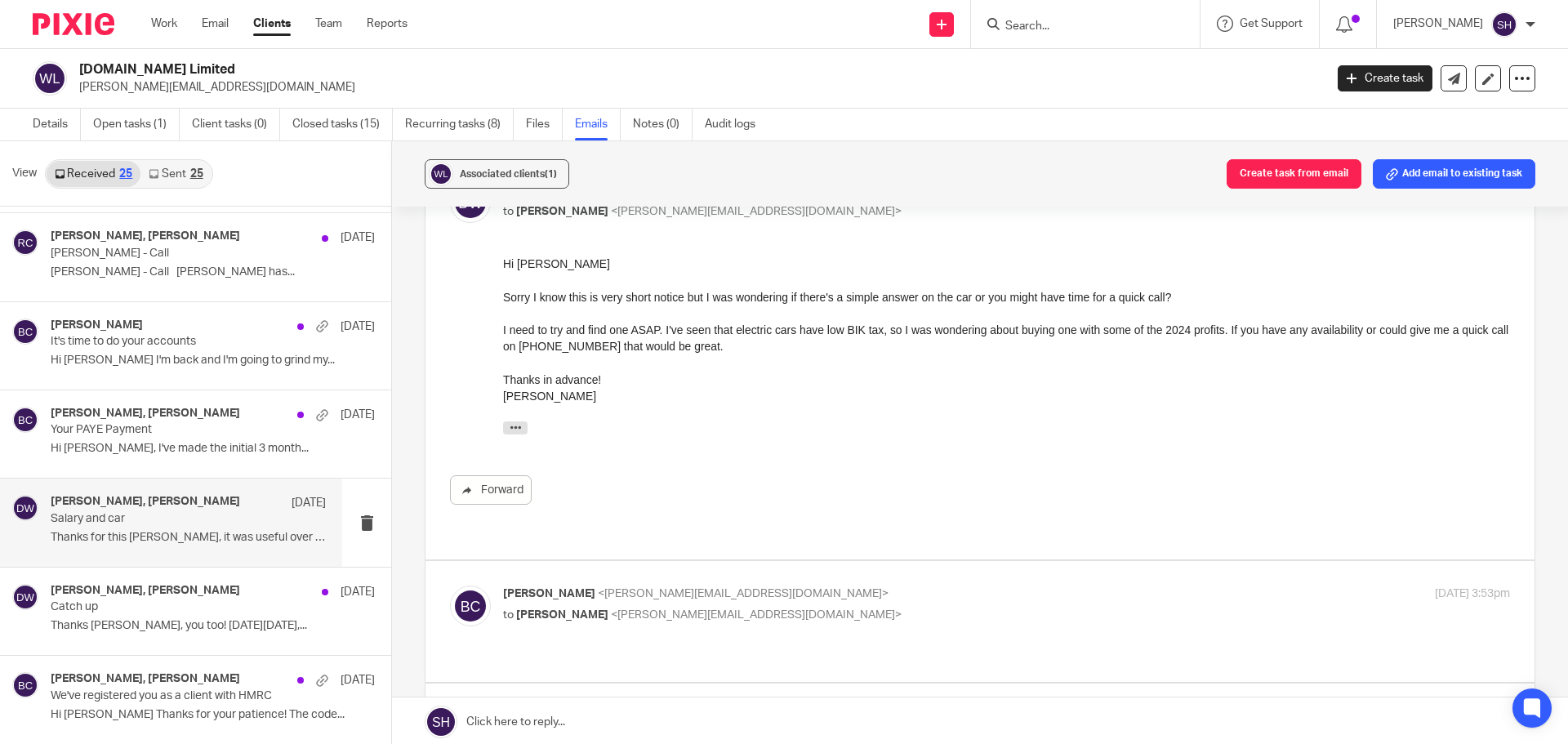
scroll to position [490, 0]
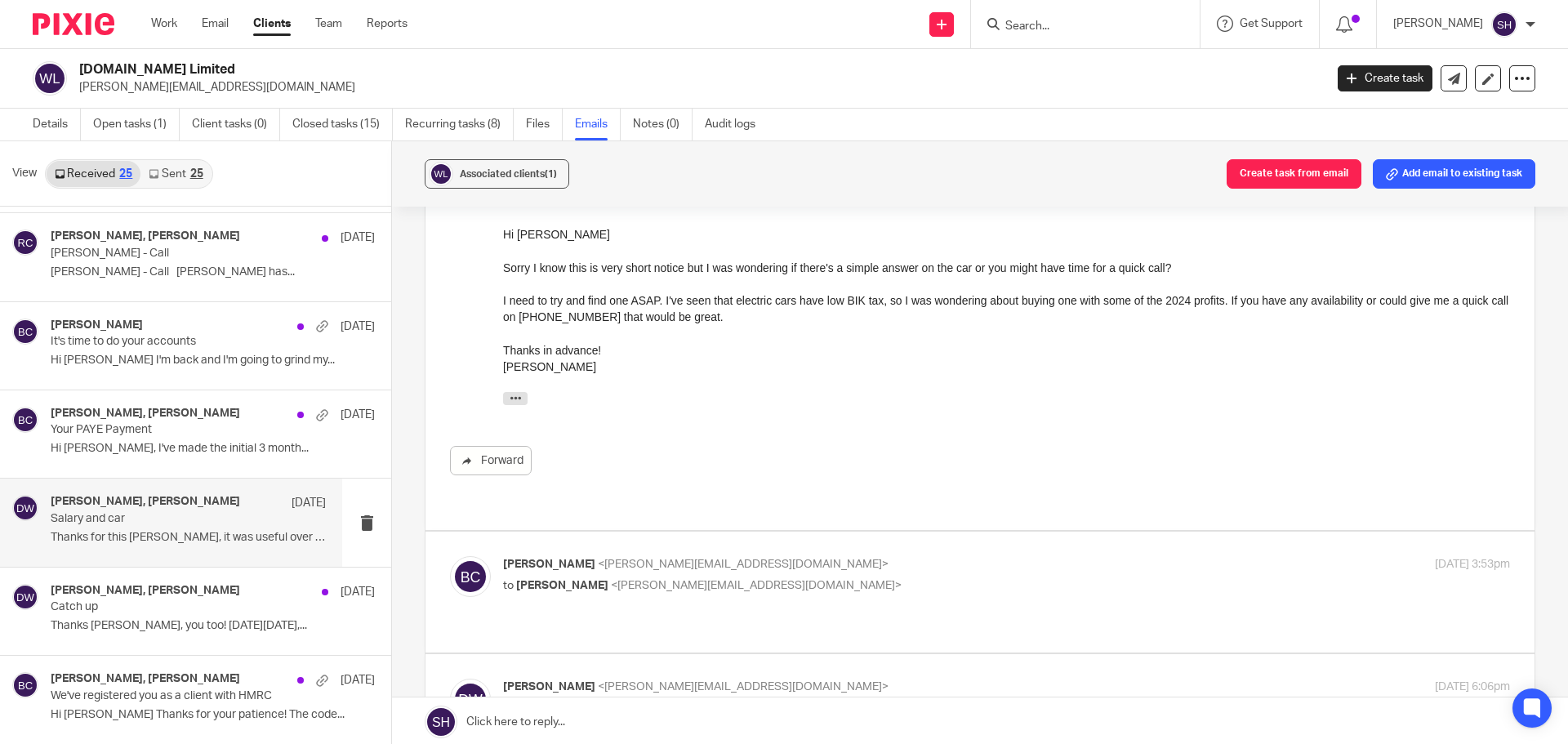
click at [793, 577] on p "to Duncan Worth <duncan.worth@gmail.com>" at bounding box center [839, 585] width 671 height 17
checkbox input "true"
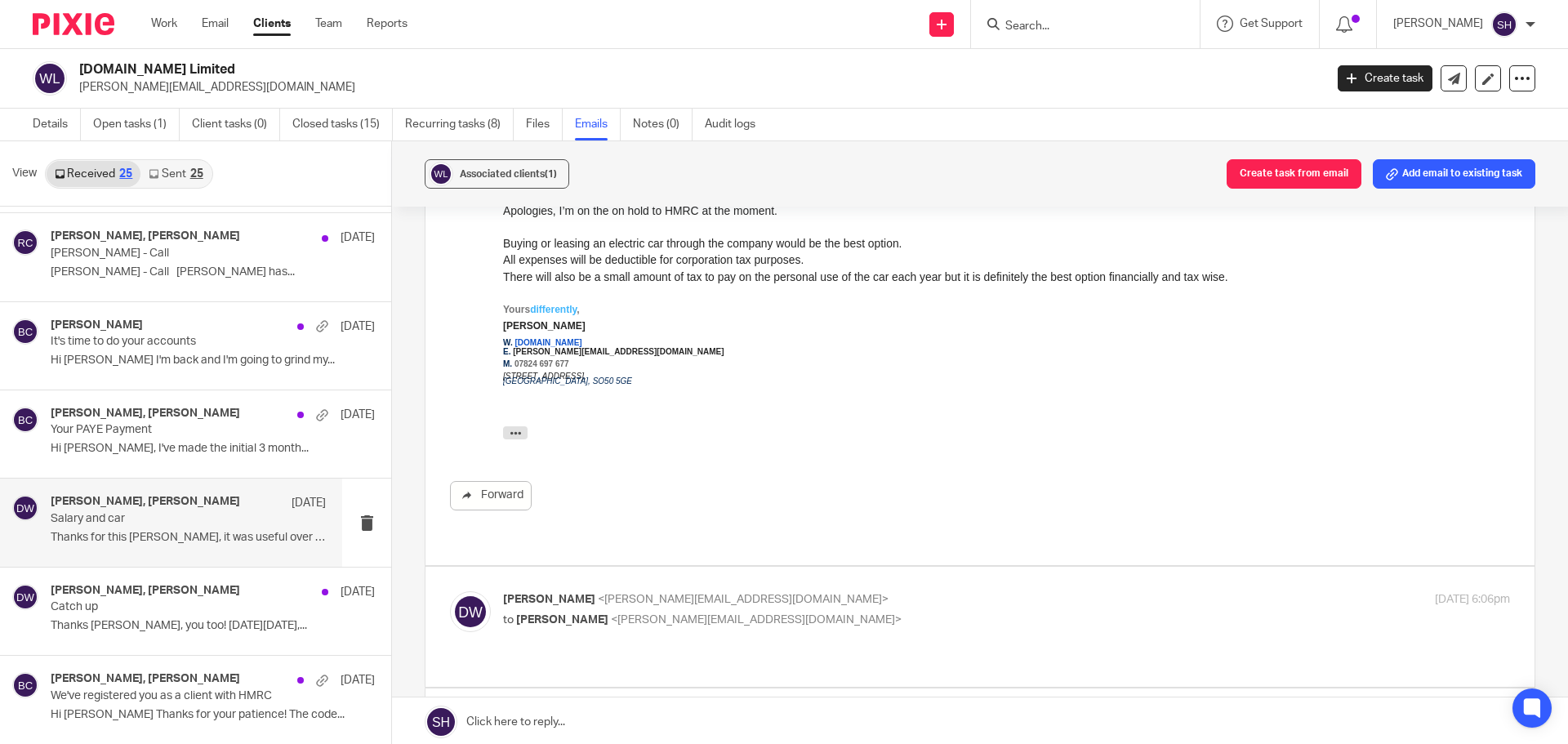
scroll to position [980, 0]
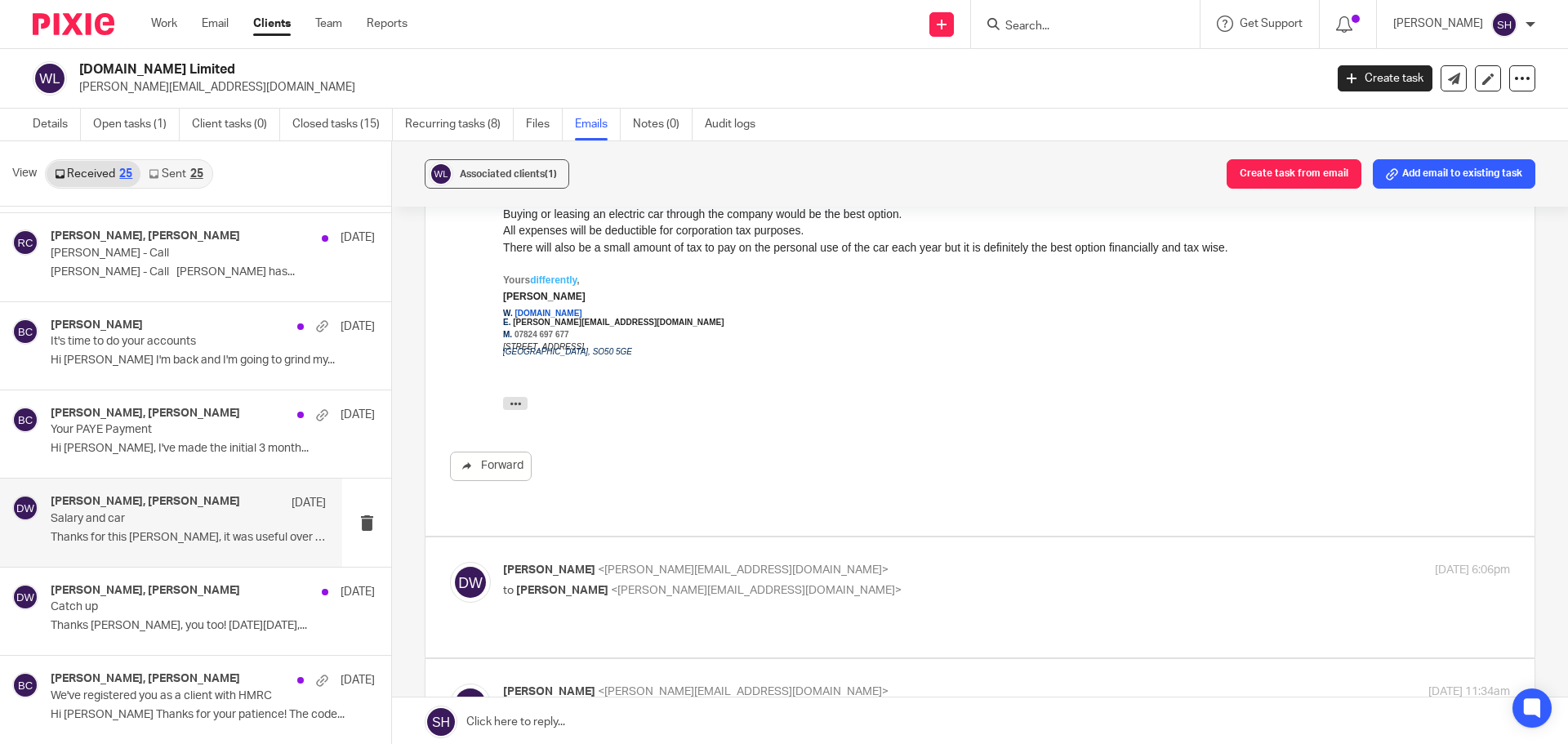
click at [727, 561] on div "Duncan Worth <duncan.worth@gmail.com> to Becky Cole <becky@wearediverso.com> 19…" at bounding box center [980, 597] width 1060 height 71
click at [675, 559] on label at bounding box center [980, 598] width 1109 height 120
click at [450, 561] on input "checkbox" at bounding box center [449, 561] width 1 height 1
checkbox input "true"
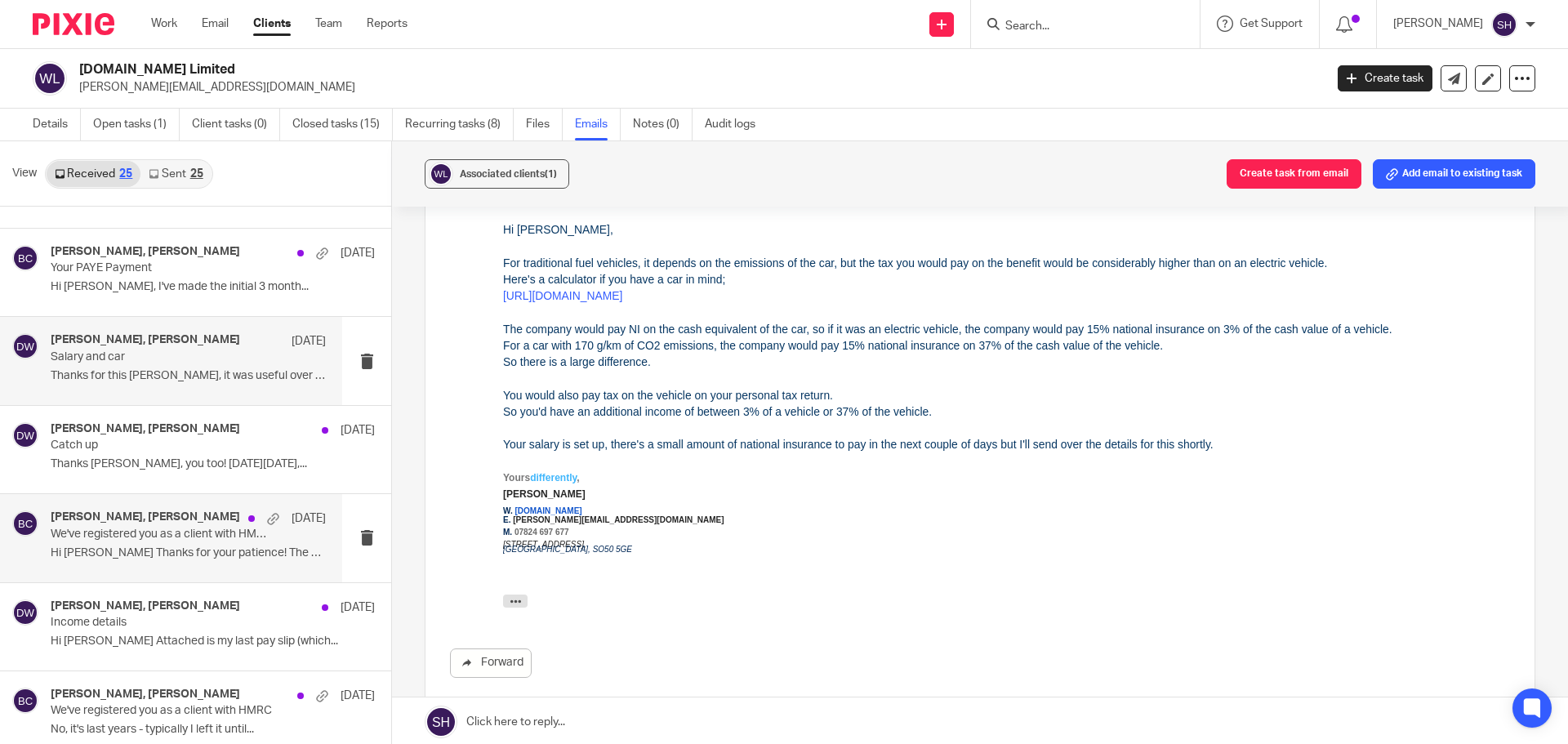
scroll to position [245, 0]
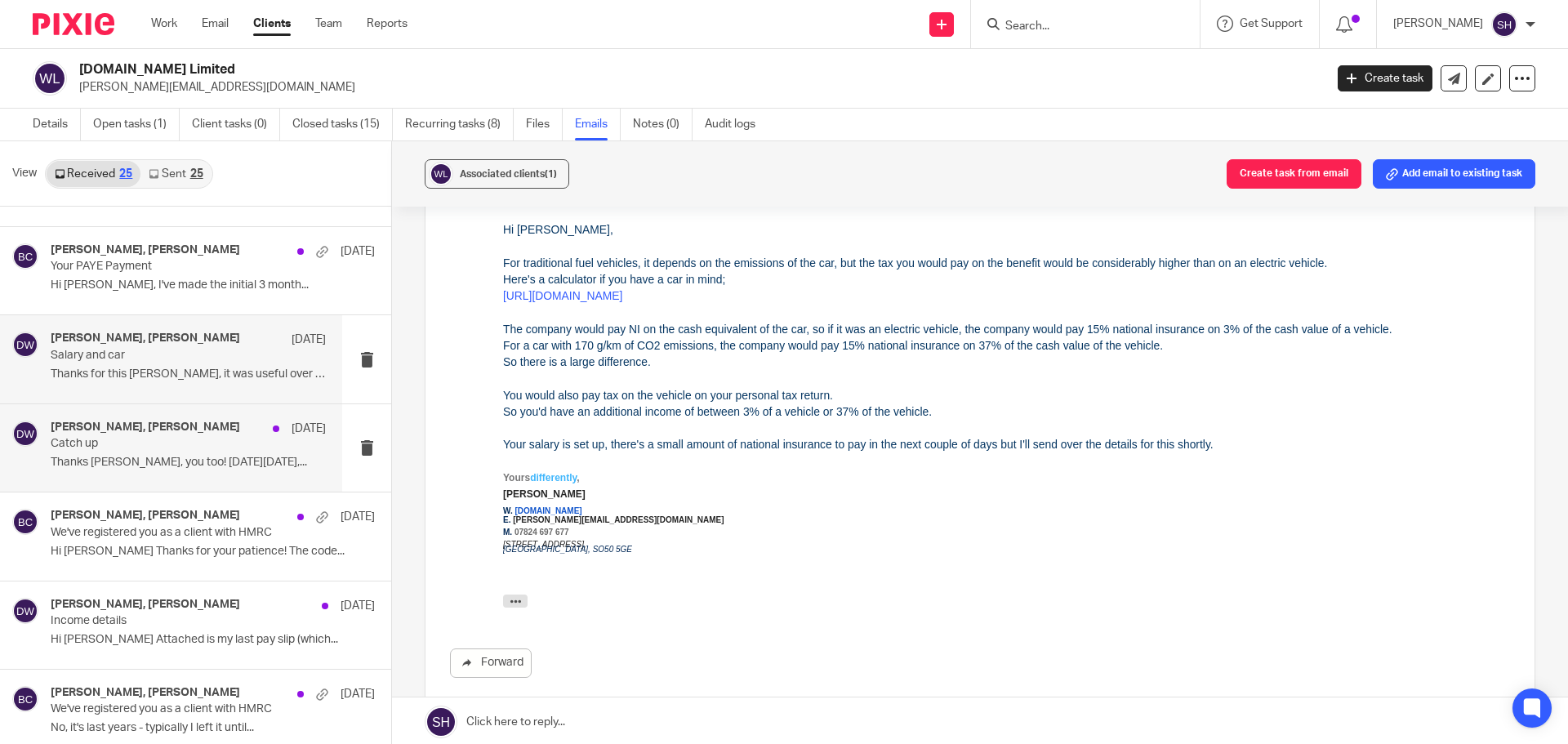
click at [137, 478] on div "Duncan Worth, Becky Cole 25 Apr Catch up Thanks Becky, you too! On Fri, 25 Apr …" at bounding box center [171, 448] width 342 height 88
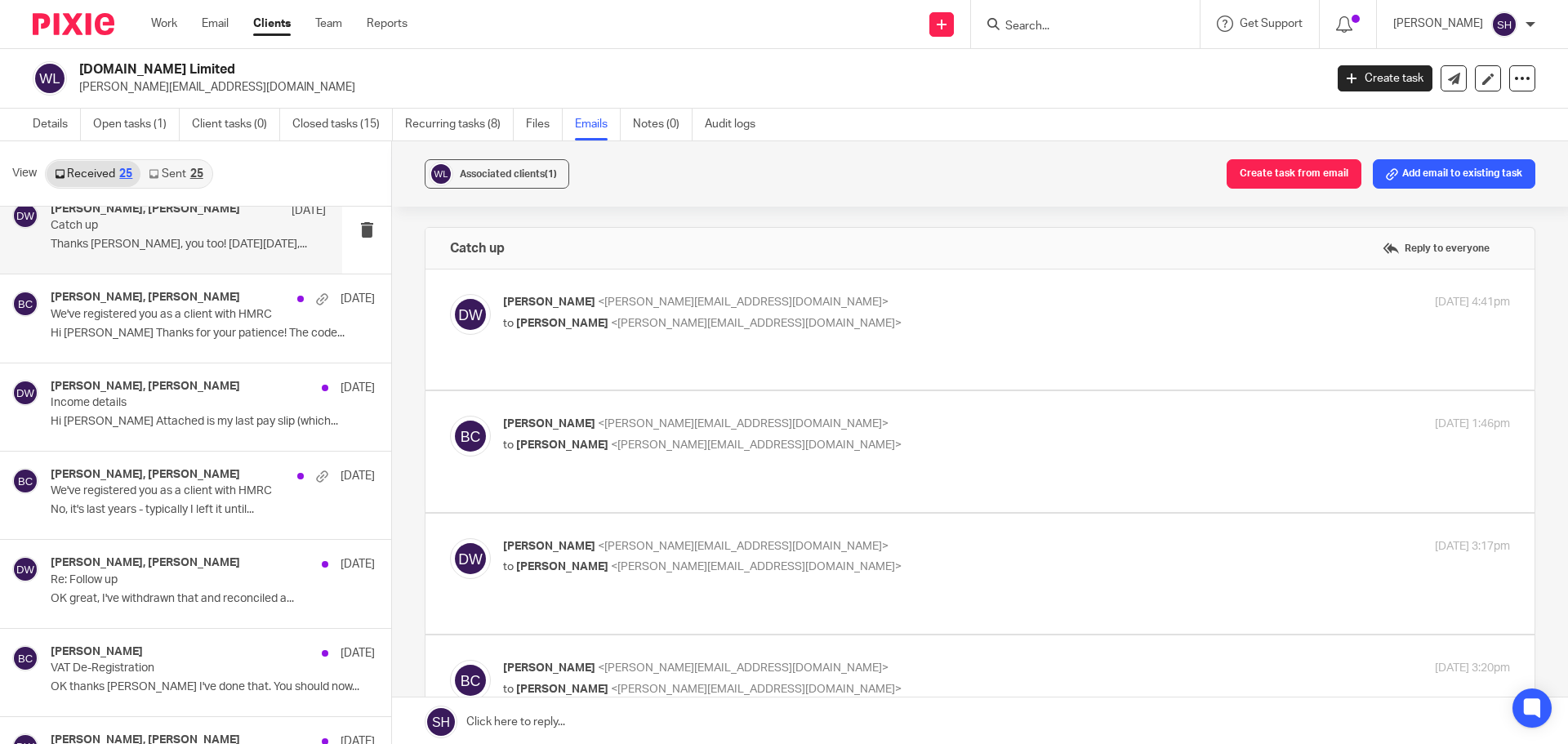
scroll to position [490, 0]
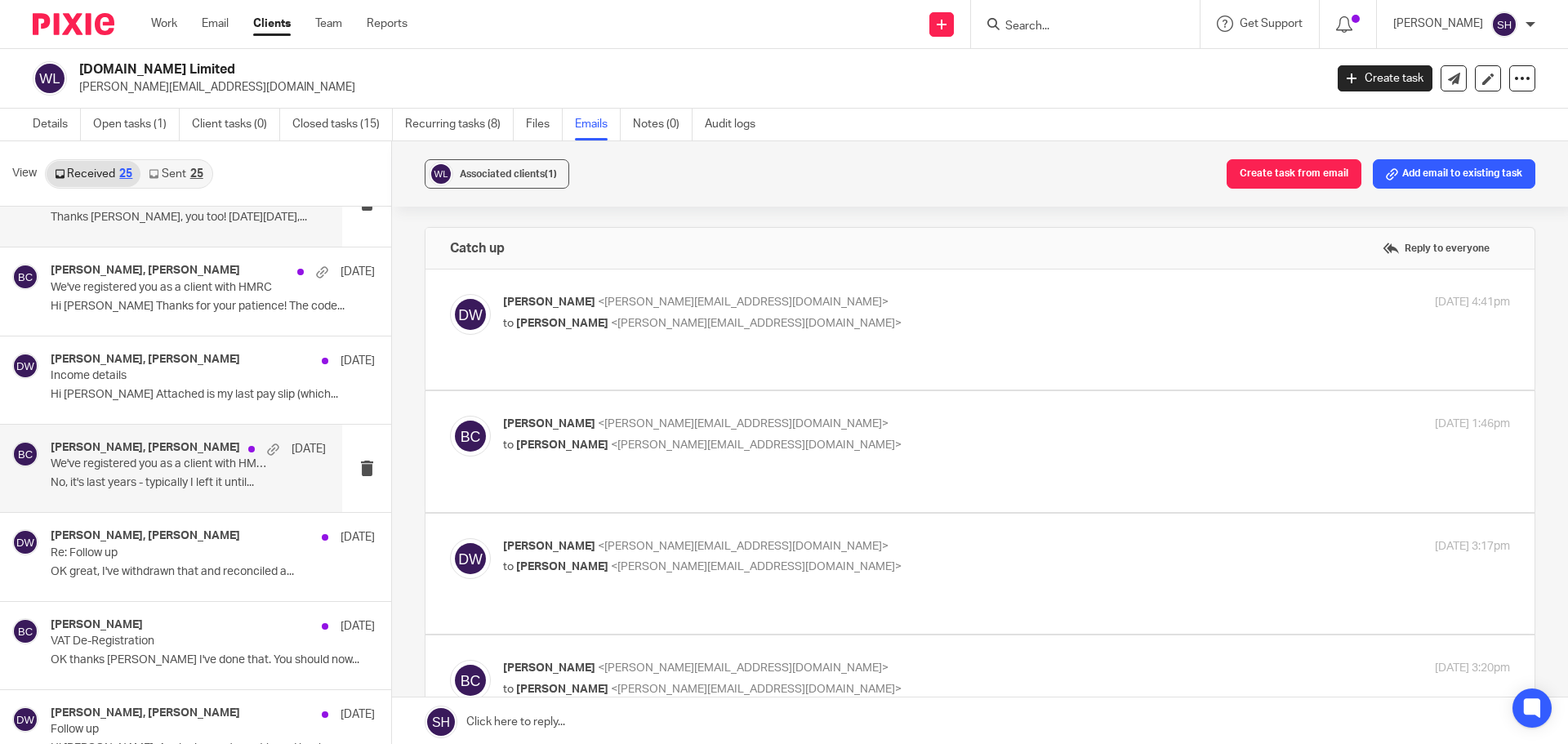
click at [135, 492] on div "Duncan Worth, Becky Cole 18 Mar We've registered you as a client with HMRC No, …" at bounding box center [187, 468] width 275 height 54
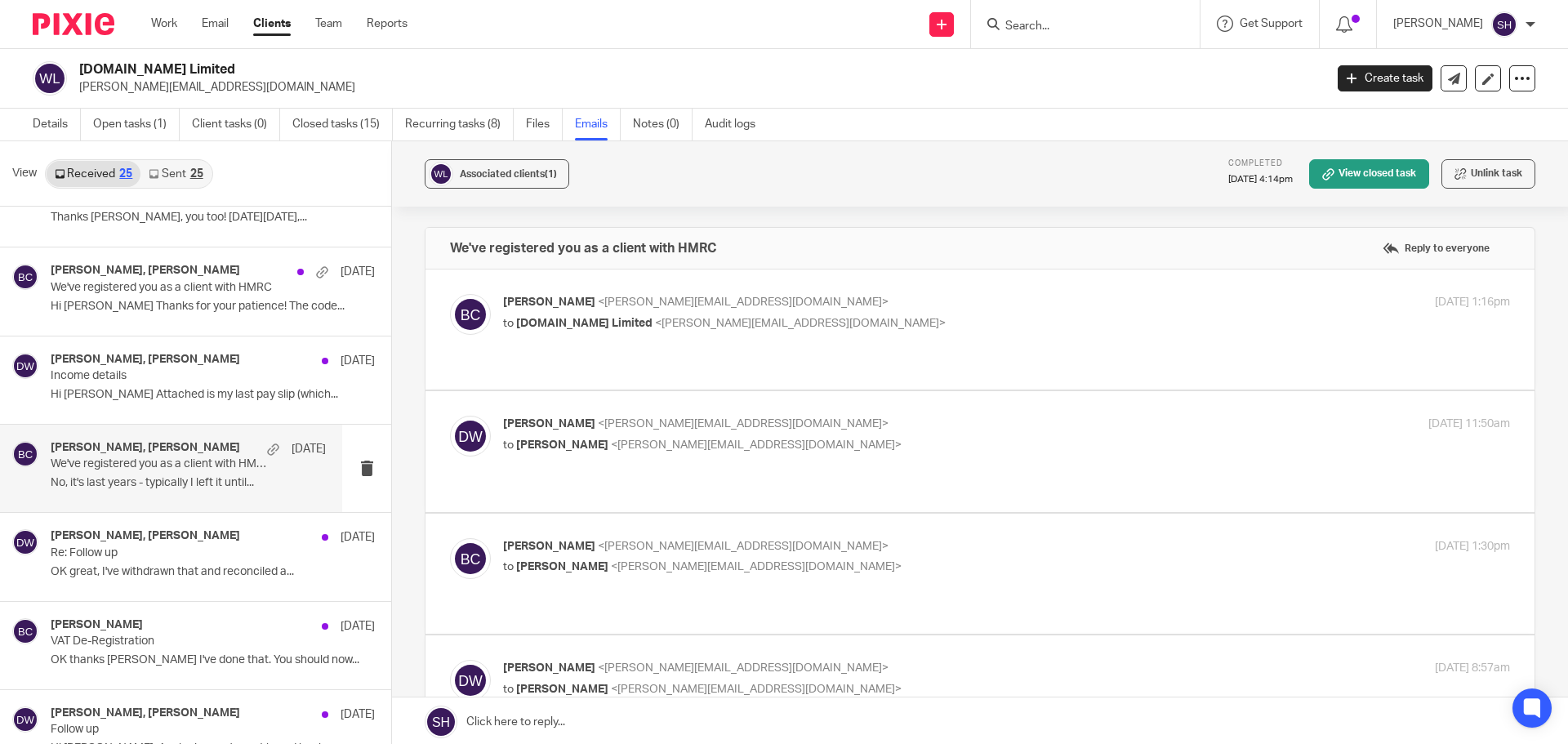
scroll to position [0, 0]
click at [789, 354] on label at bounding box center [980, 330] width 1109 height 120
click at [450, 294] on input "checkbox" at bounding box center [449, 293] width 1 height 1
checkbox input "true"
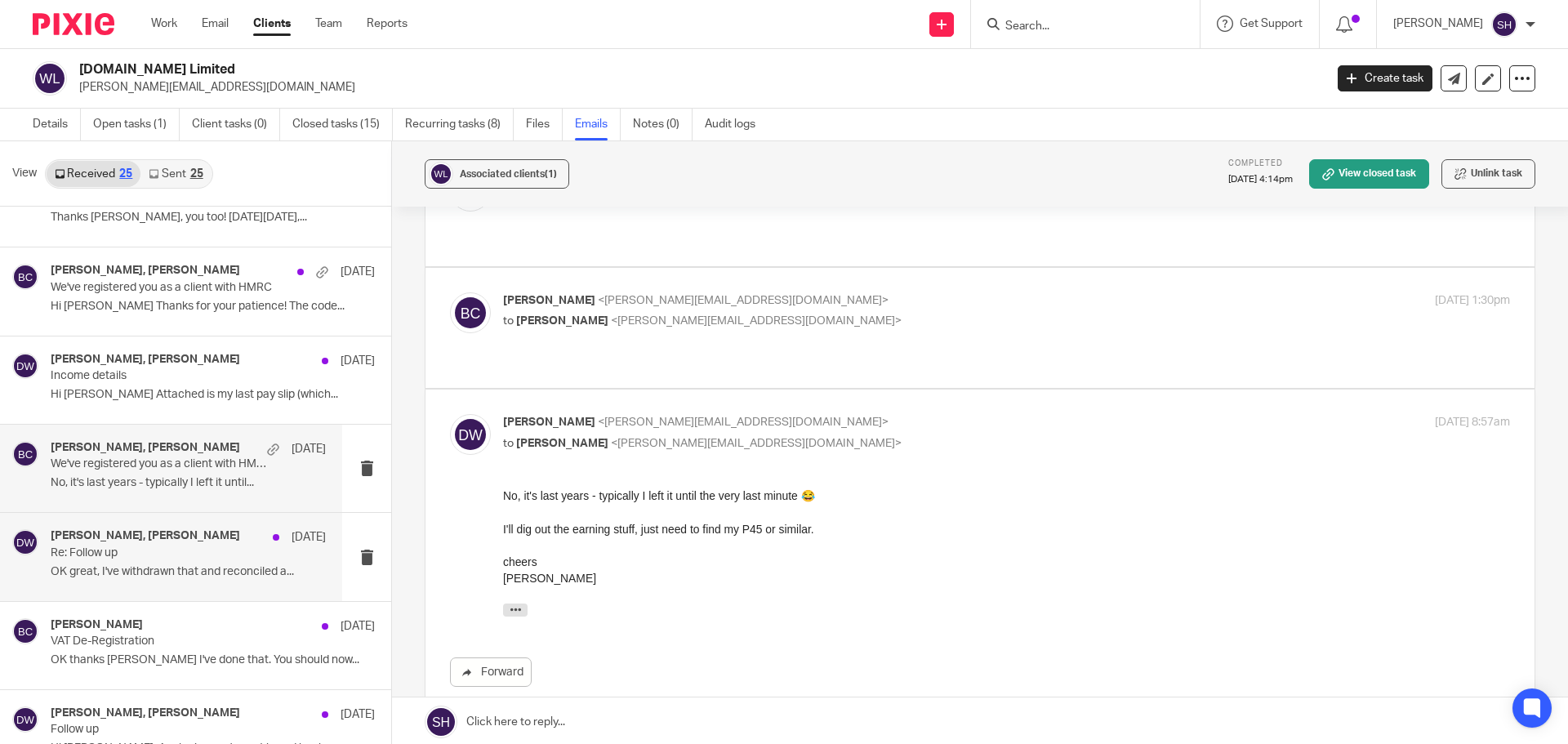
scroll to position [571, 0]
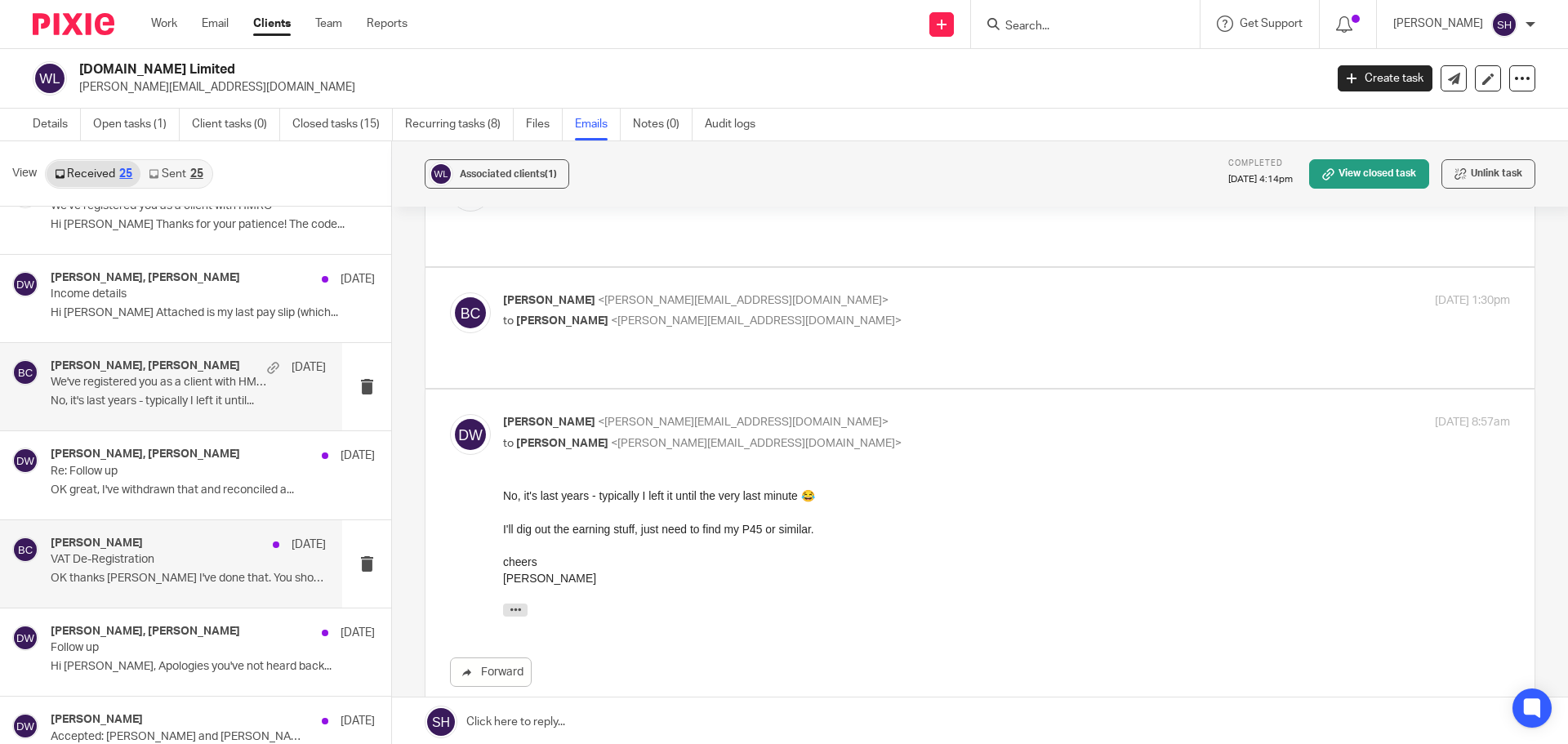
click at [174, 595] on div "Becky Cole 27 Nov VAT De-Registration OK thanks Becky I've done that. You shoul…" at bounding box center [171, 563] width 342 height 88
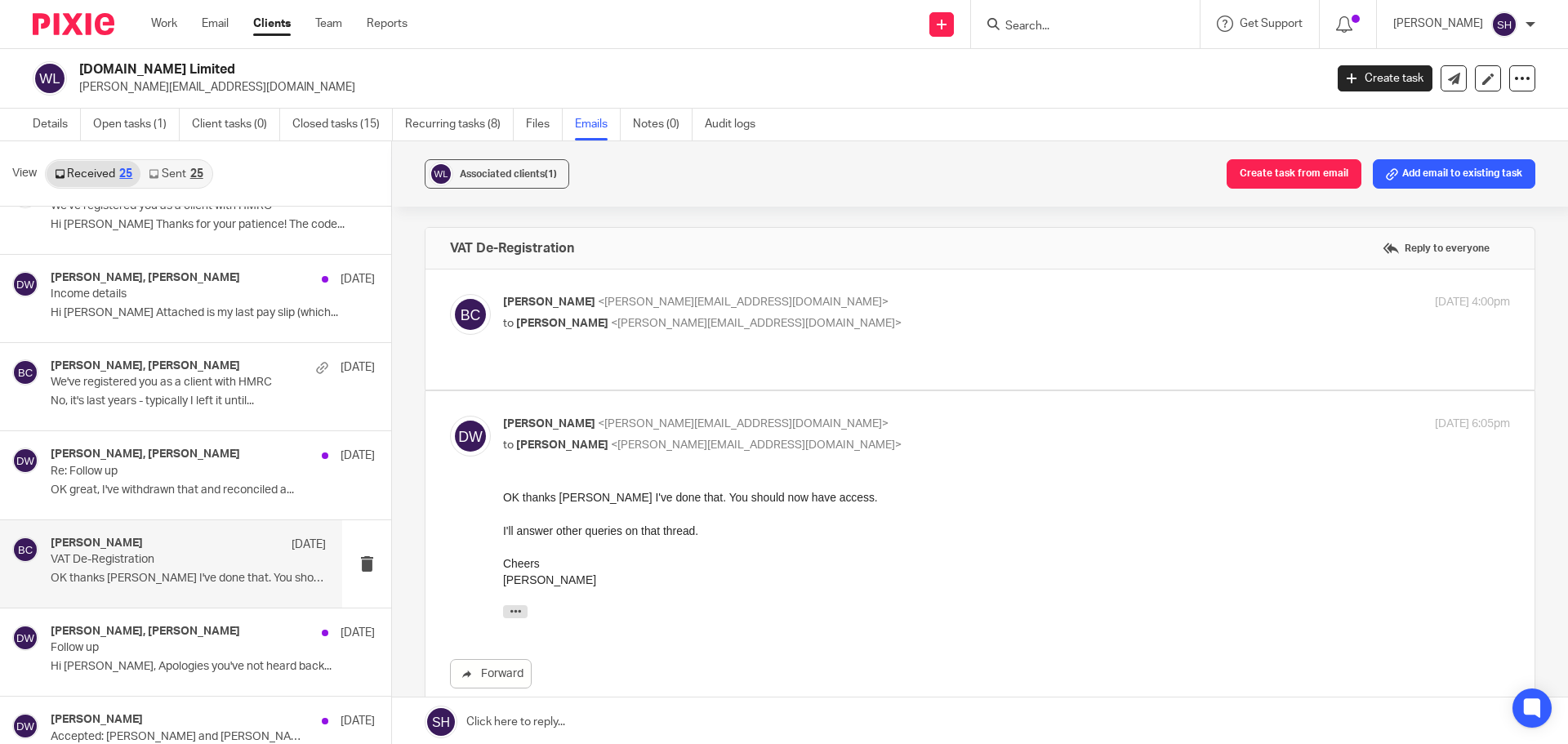
scroll to position [0, 0]
click at [742, 354] on label at bounding box center [980, 330] width 1109 height 120
click at [450, 294] on input "checkbox" at bounding box center [449, 293] width 1 height 1
checkbox input "true"
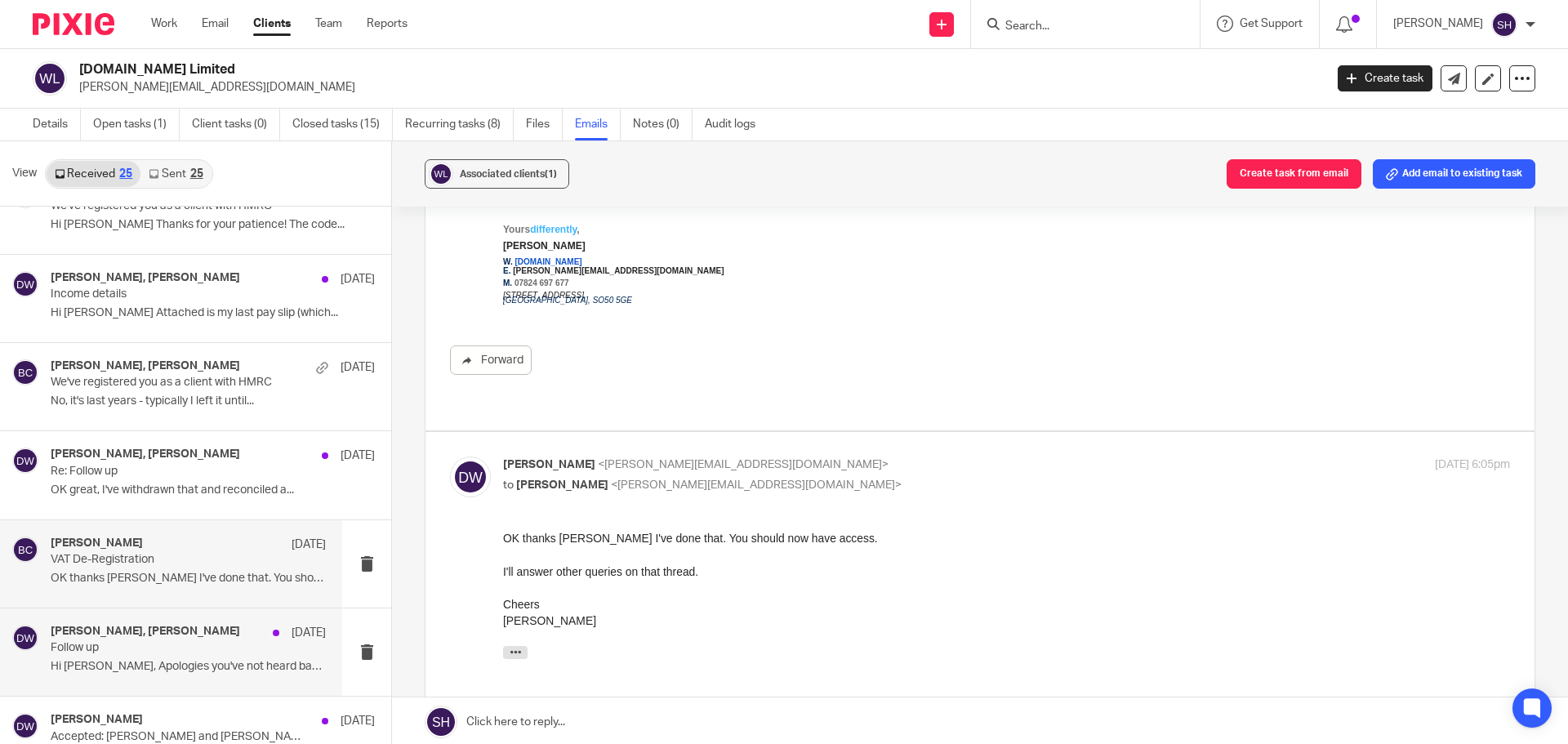
scroll to position [653, 0]
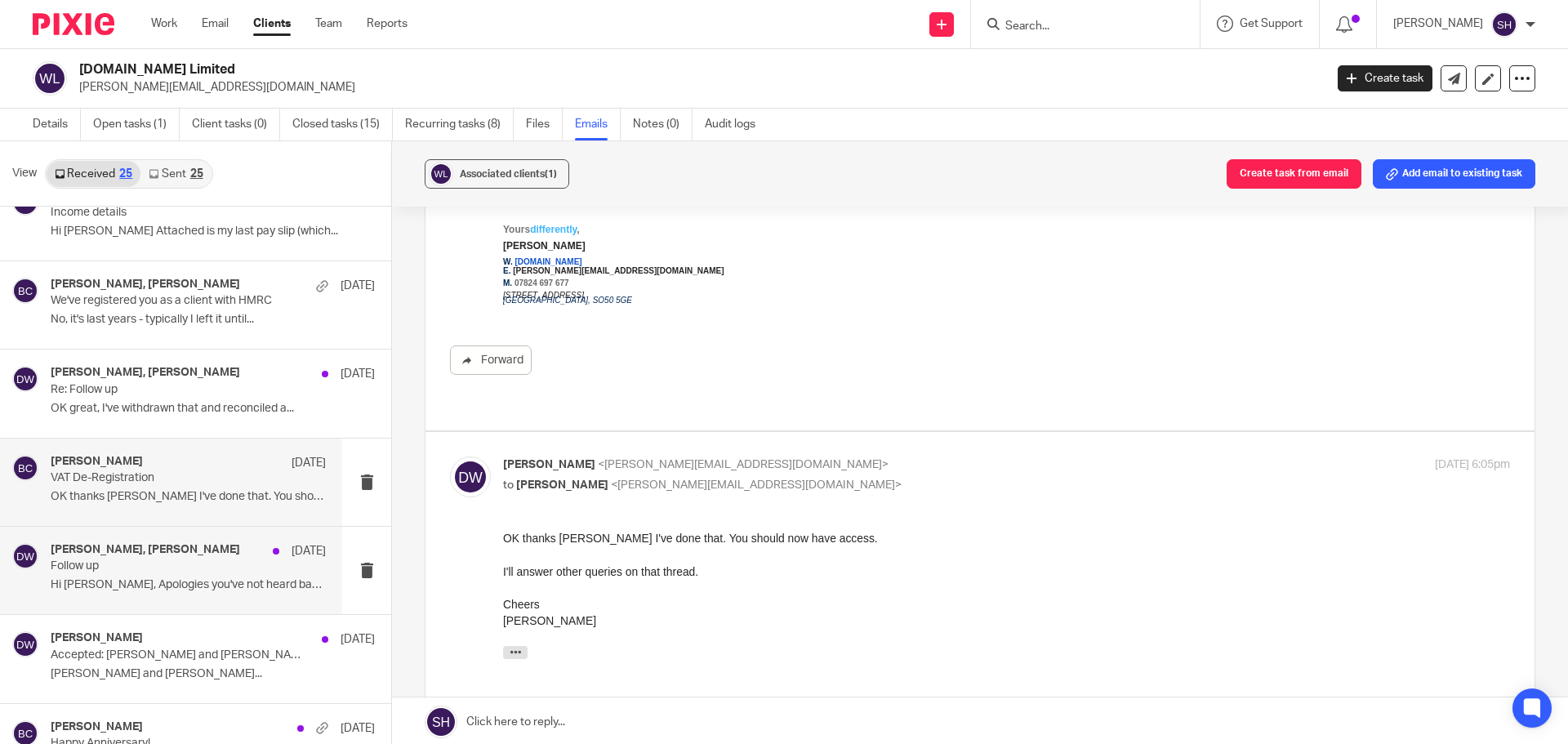
click at [135, 604] on div "Becky Cole, Duncan Worth 26 Nov Follow up Hi Duncan, Apologies you've not heard…" at bounding box center [171, 570] width 342 height 88
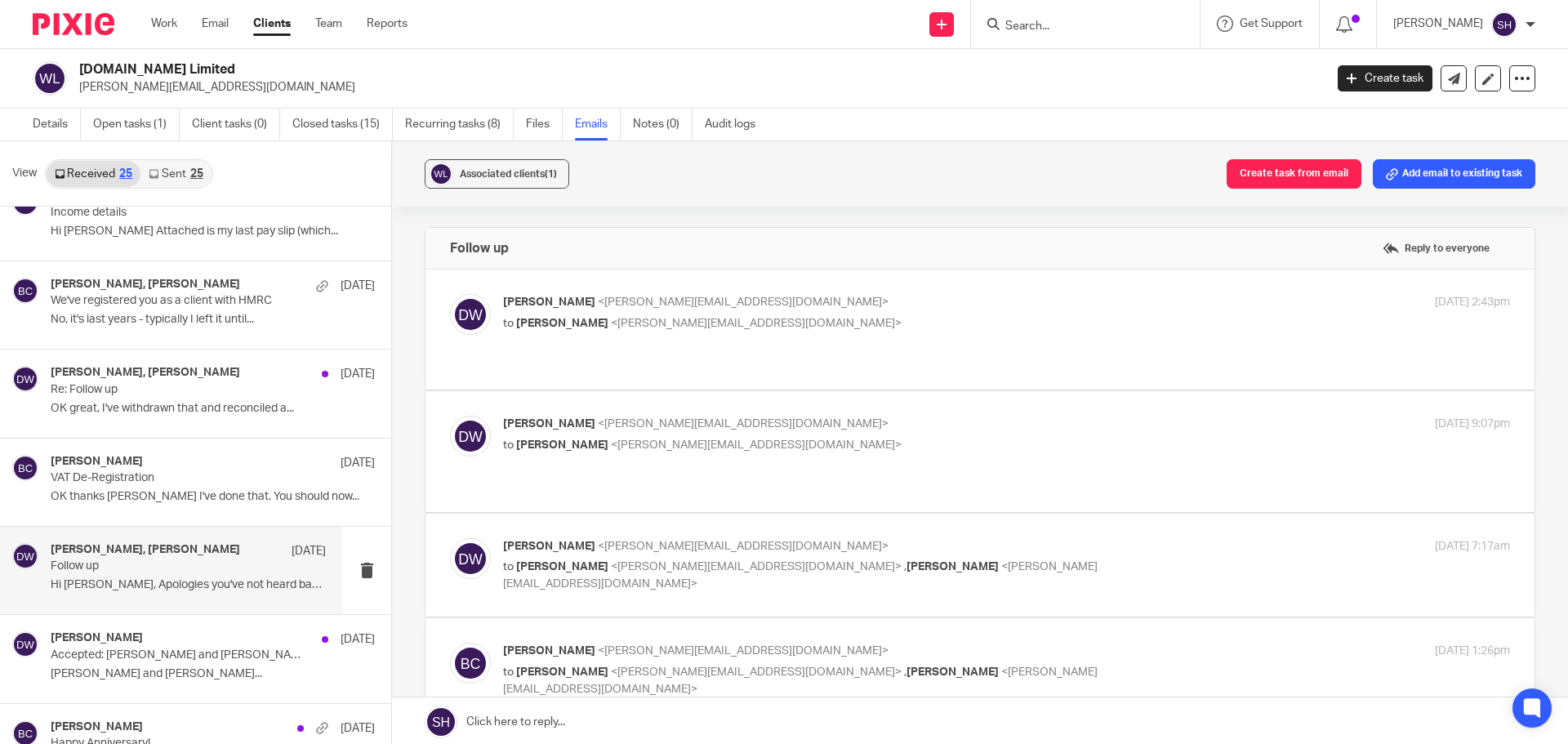
scroll to position [0, 0]
click at [700, 356] on div "Duncan Worth <duncan.worth@gmail.com> to Sean Toomer <sean@wearediverso.com> 4 …" at bounding box center [980, 330] width 1060 height 71
click at [681, 371] on label at bounding box center [980, 330] width 1109 height 120
click at [450, 294] on input "checkbox" at bounding box center [449, 293] width 1 height 1
checkbox input "true"
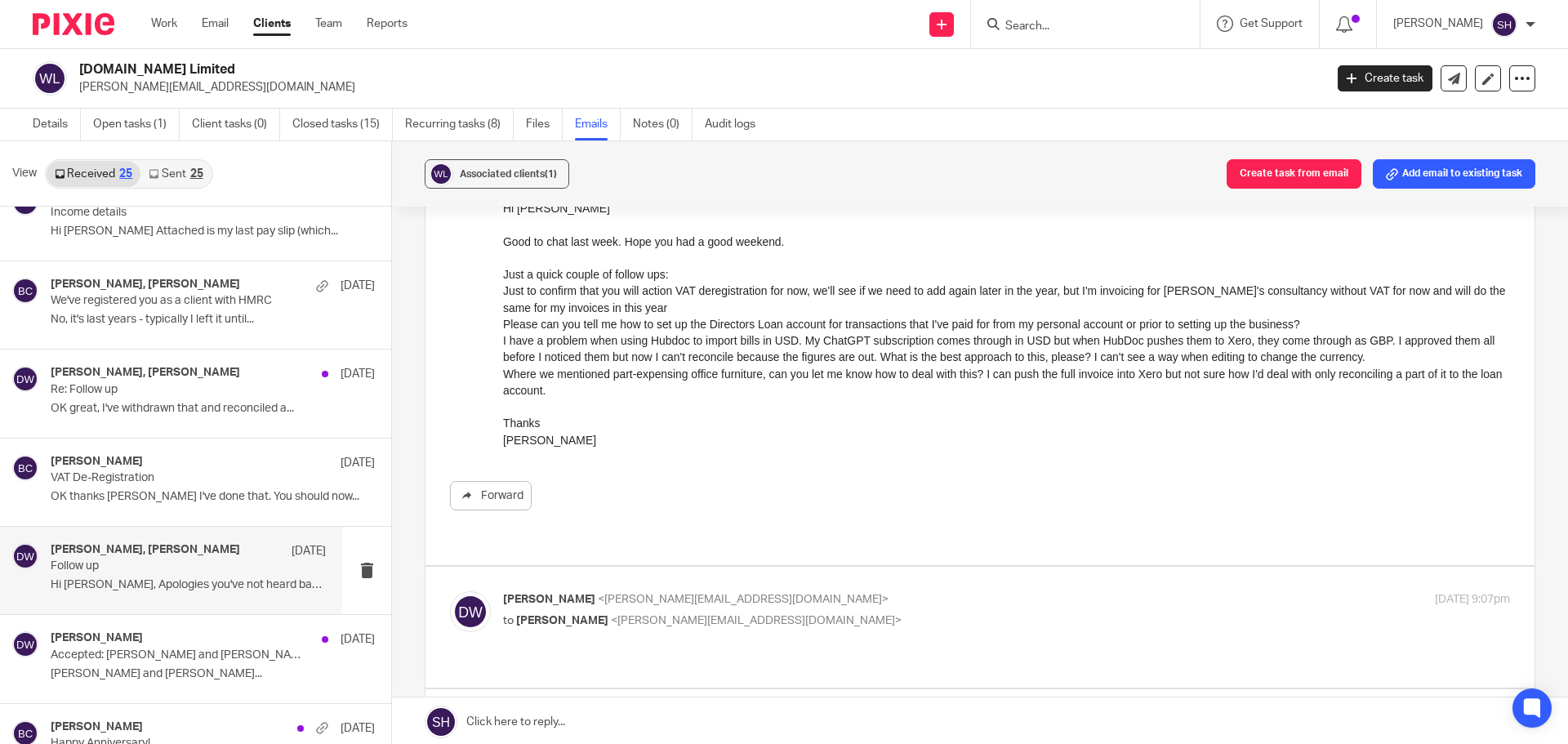
scroll to position [245, 0]
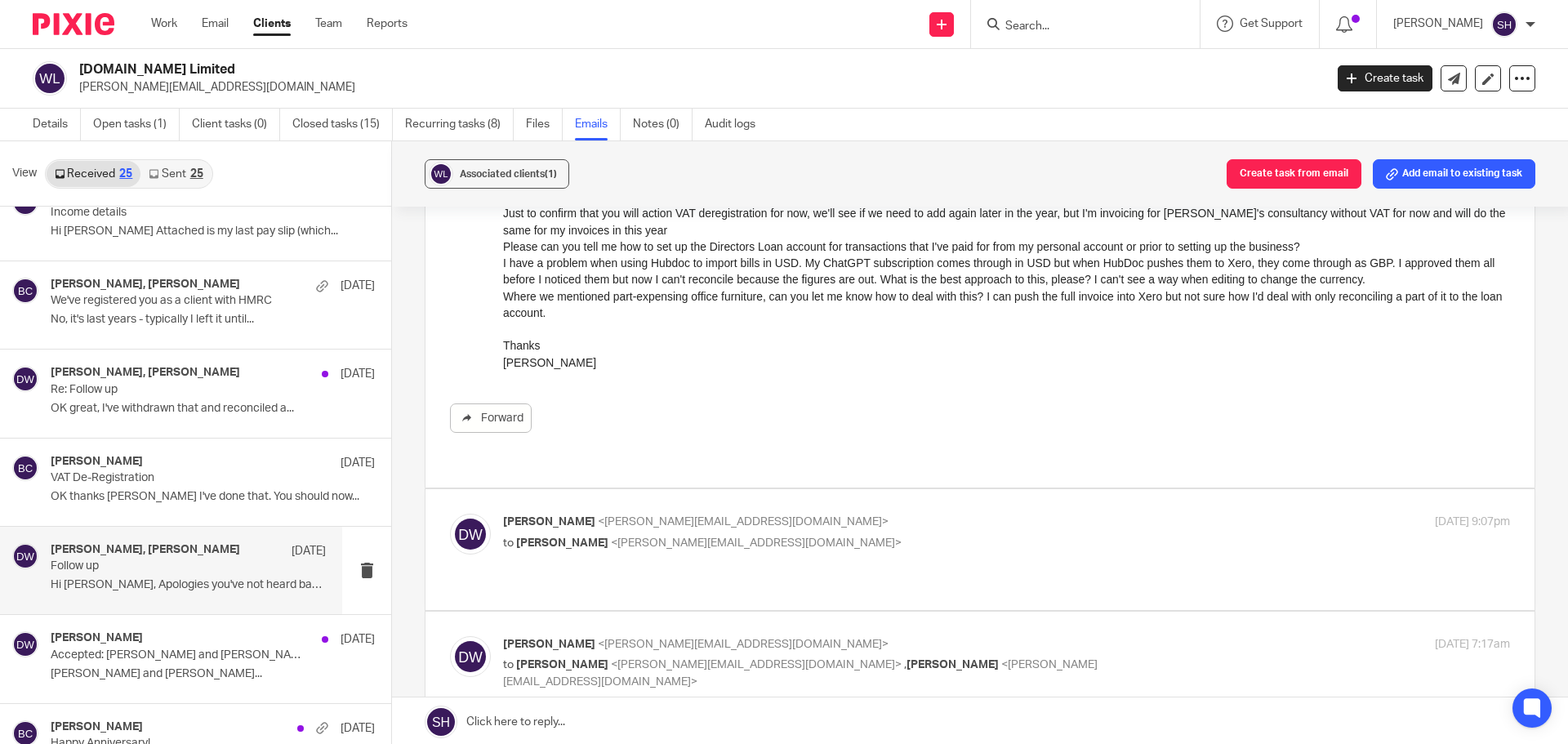
click at [816, 545] on p "to Sean Toomer <sean@wearediverso.com>" at bounding box center [839, 543] width 671 height 17
checkbox input "true"
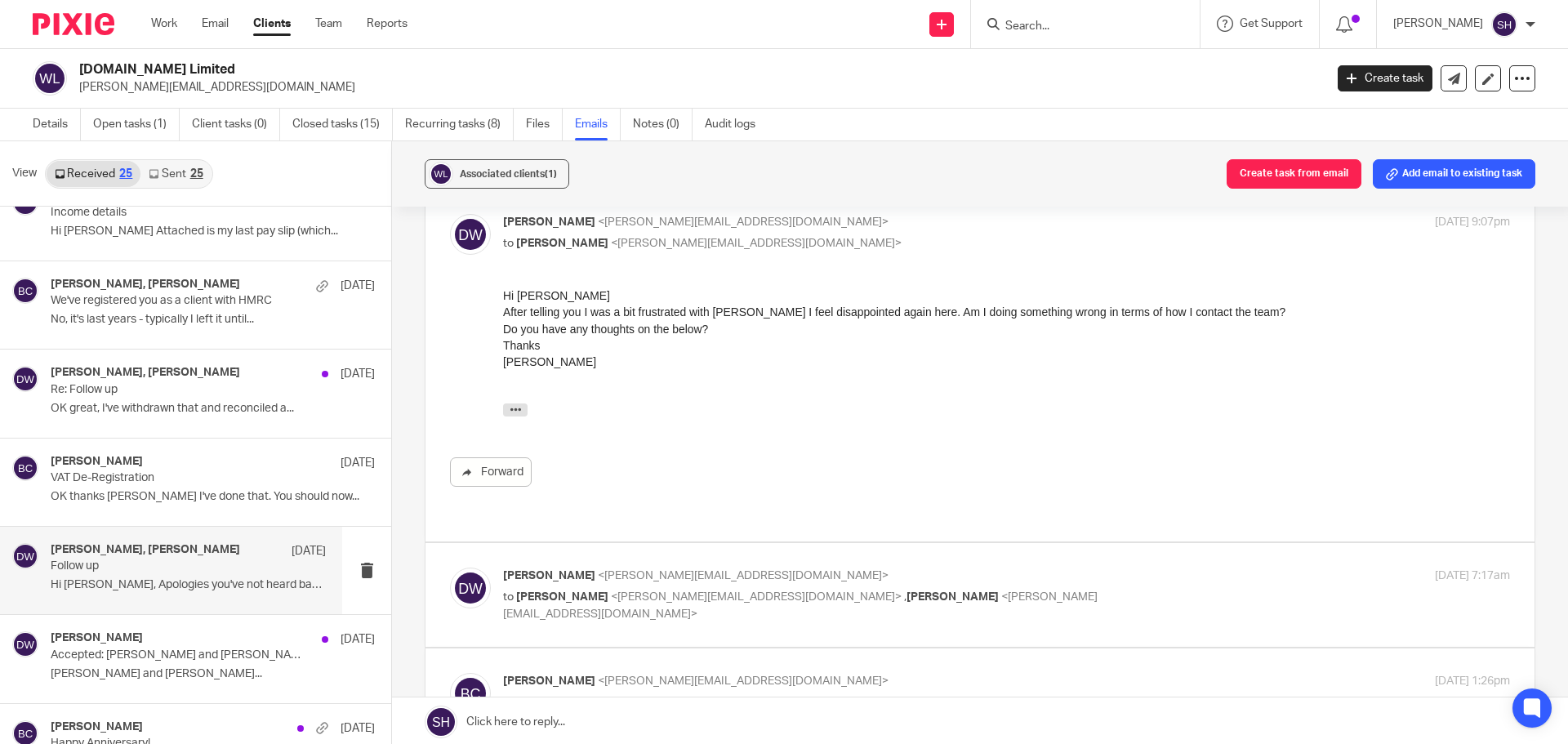
scroll to position [571, 0]
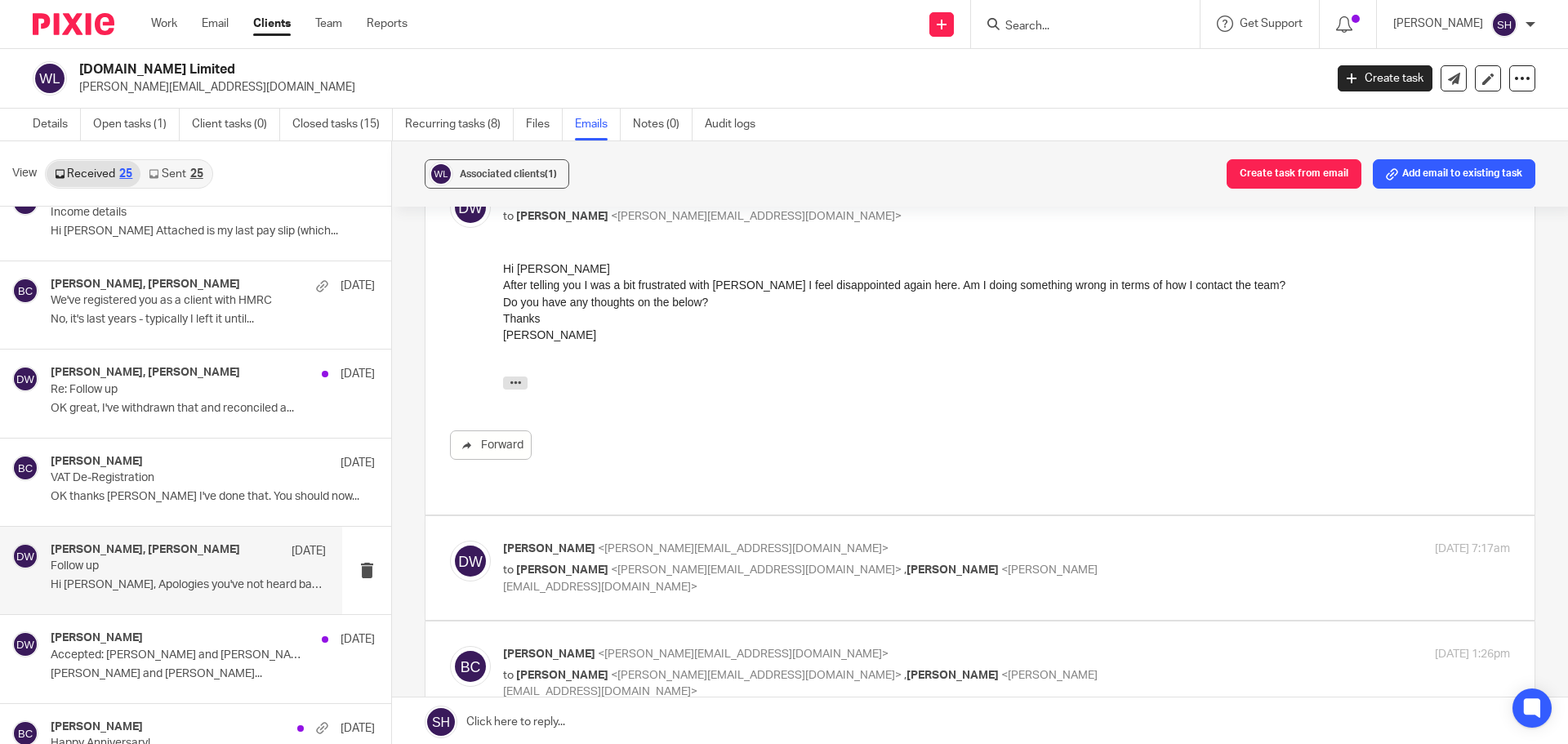
click at [756, 614] on label at bounding box center [980, 567] width 1109 height 104
click at [450, 541] on input "checkbox" at bounding box center [449, 540] width 1 height 1
checkbox input "true"
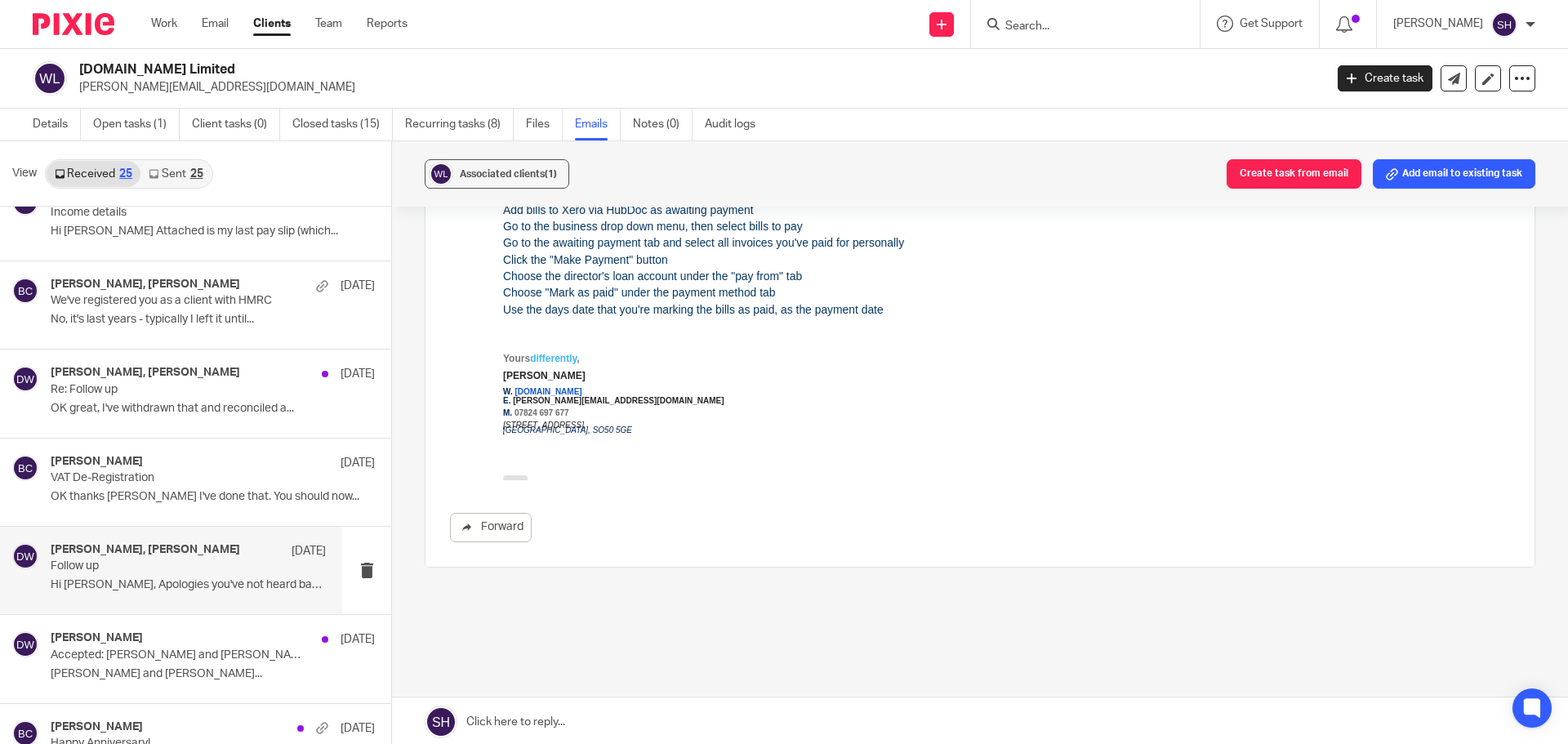
scroll to position [1667, 0]
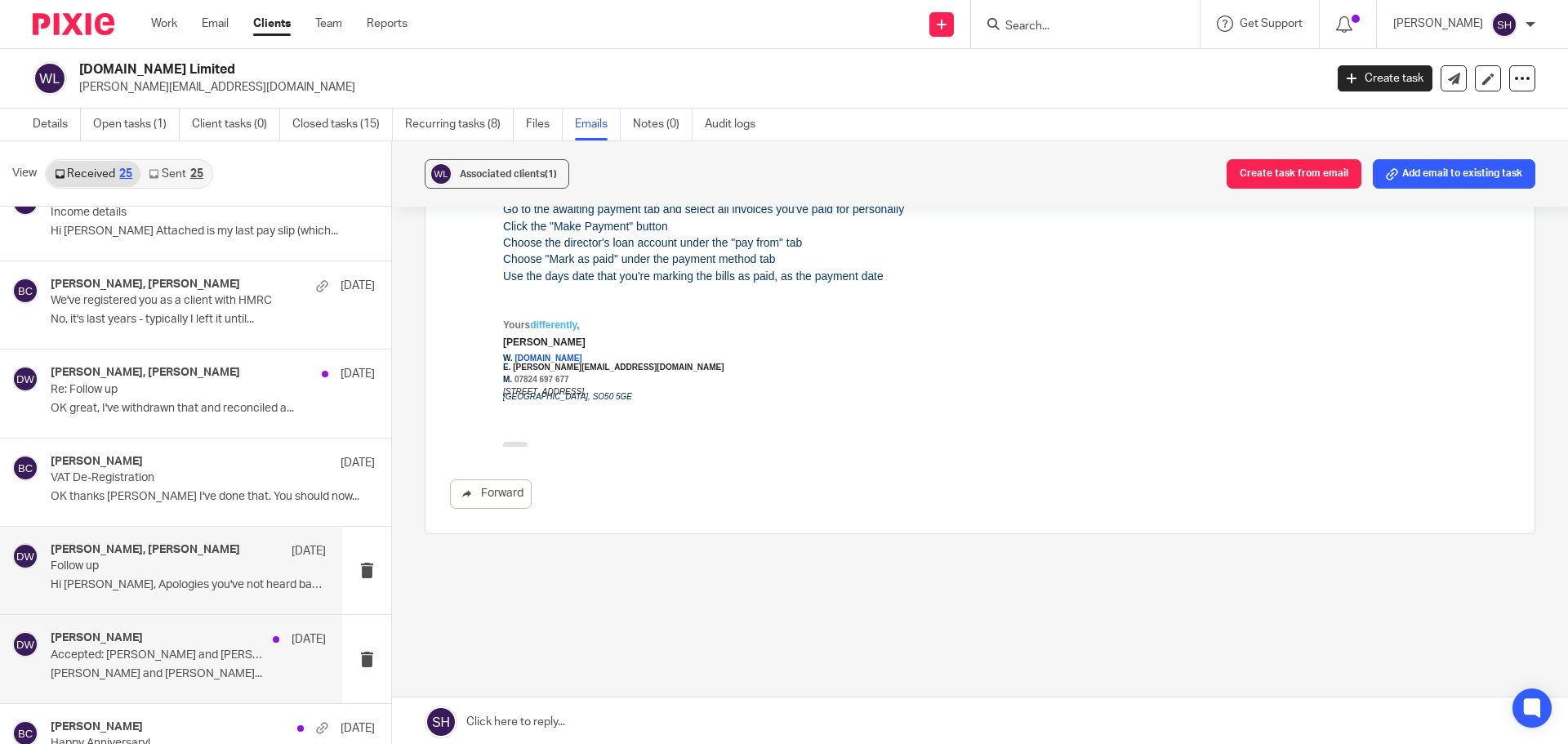
click at [179, 692] on div "Duncan Worth 25 Oct Accepted: Duncan Worth and Sean Toomer @ Wed Oct 30, 2024 1…" at bounding box center [171, 658] width 342 height 88
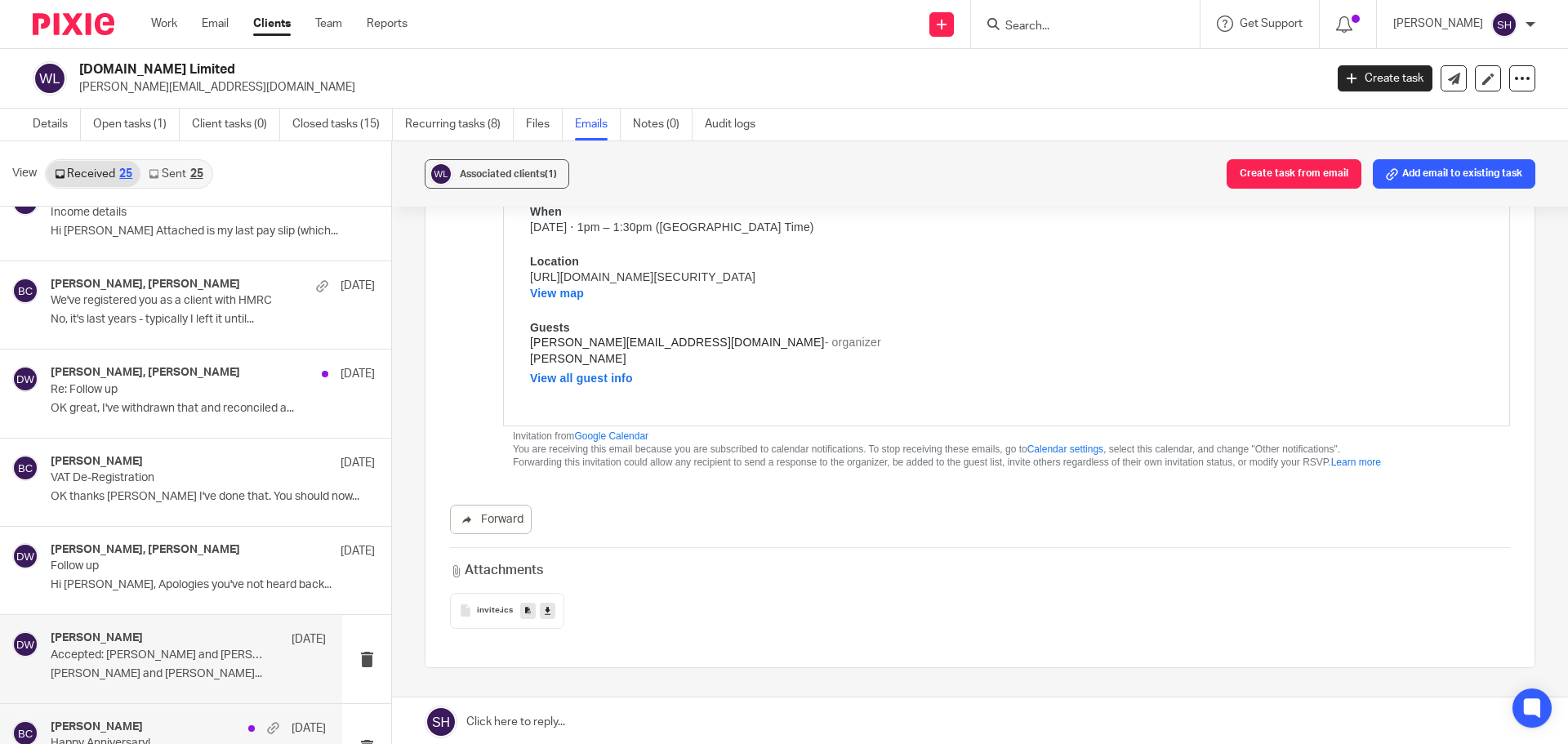
scroll to position [327, 0]
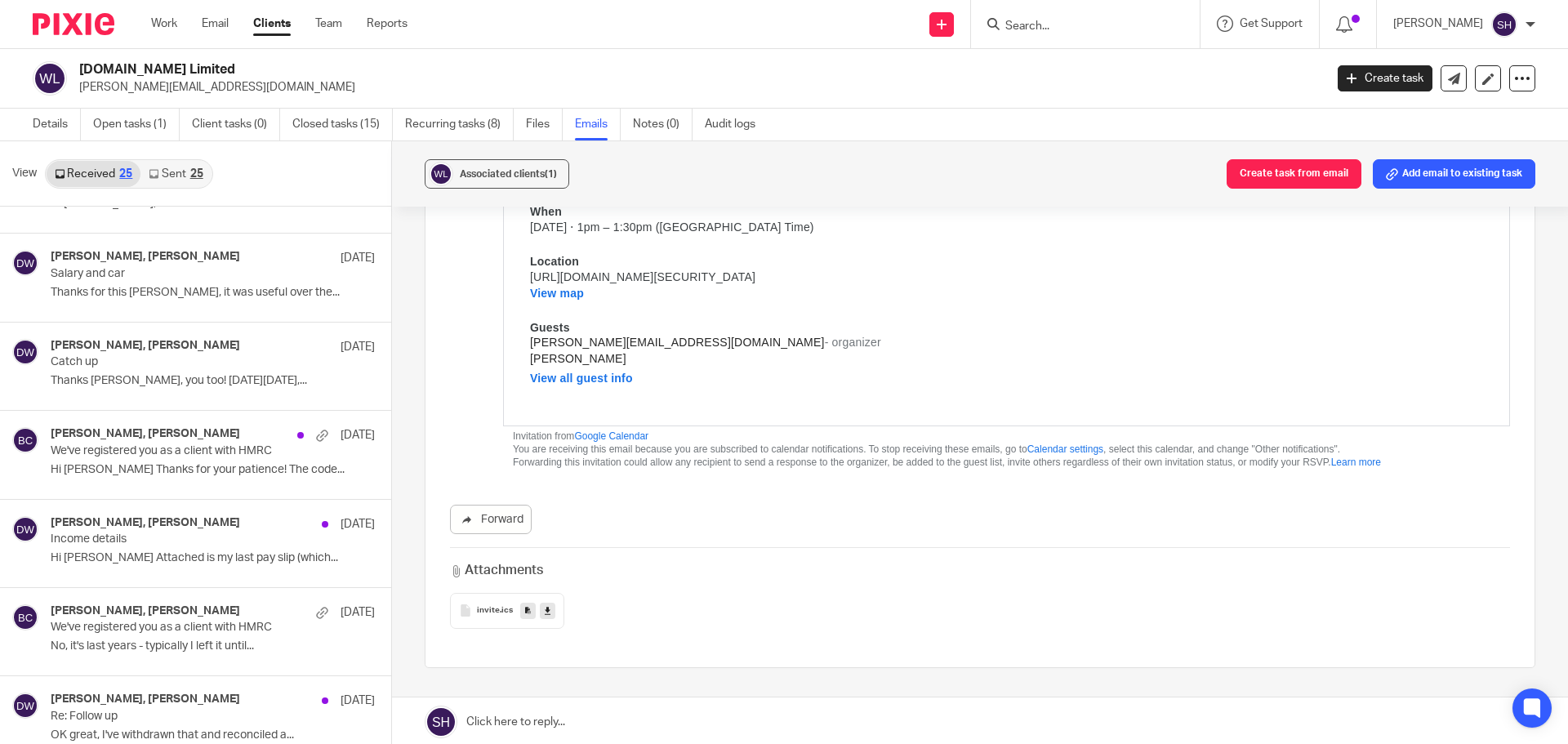
click at [197, 178] on div "25" at bounding box center [196, 175] width 13 height 12
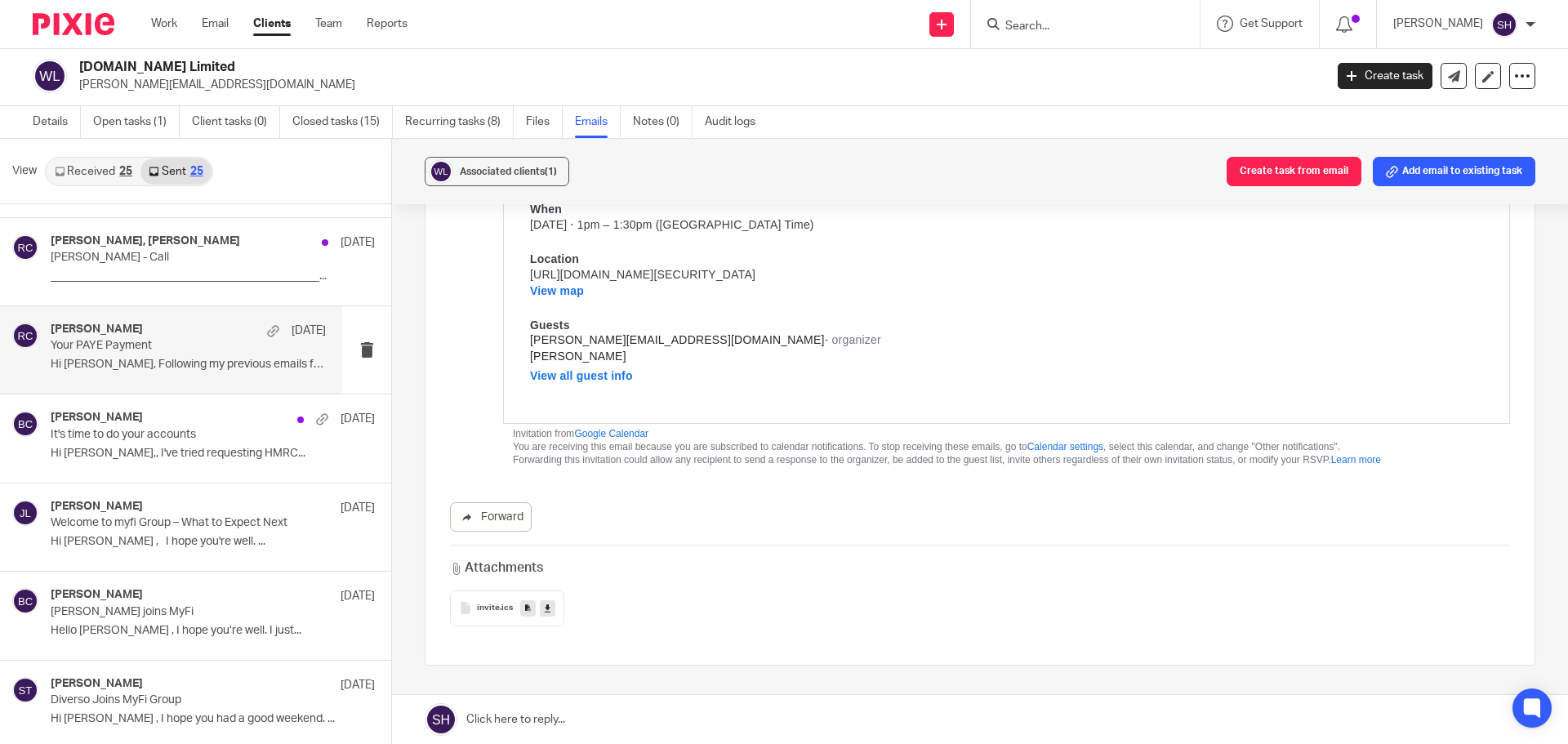
scroll to position [0, 0]
